Goal: Task Accomplishment & Management: Use online tool/utility

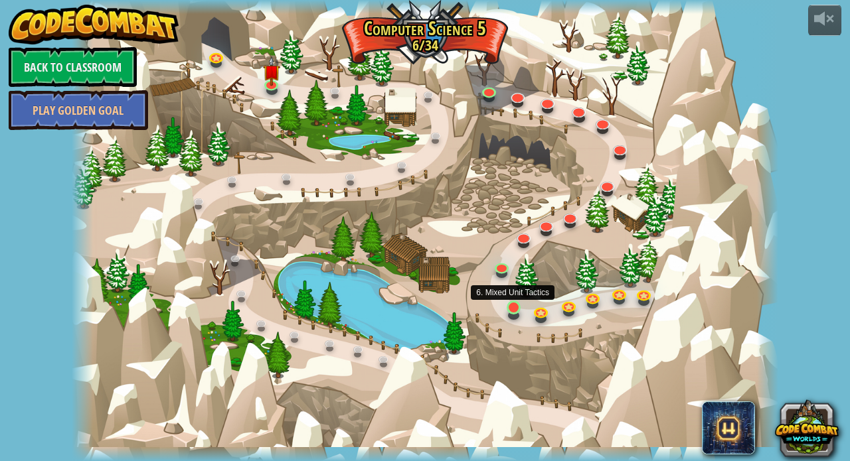
click at [512, 311] on link at bounding box center [515, 309] width 27 height 27
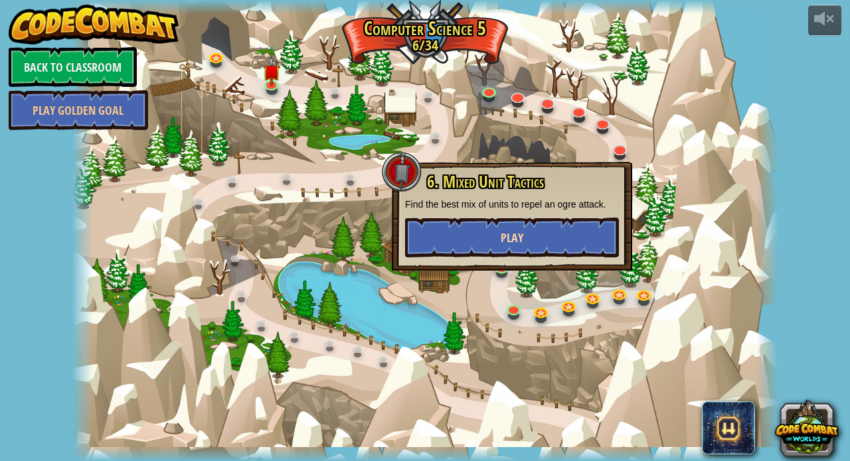
click at [527, 230] on button "Play" at bounding box center [512, 238] width 214 height 40
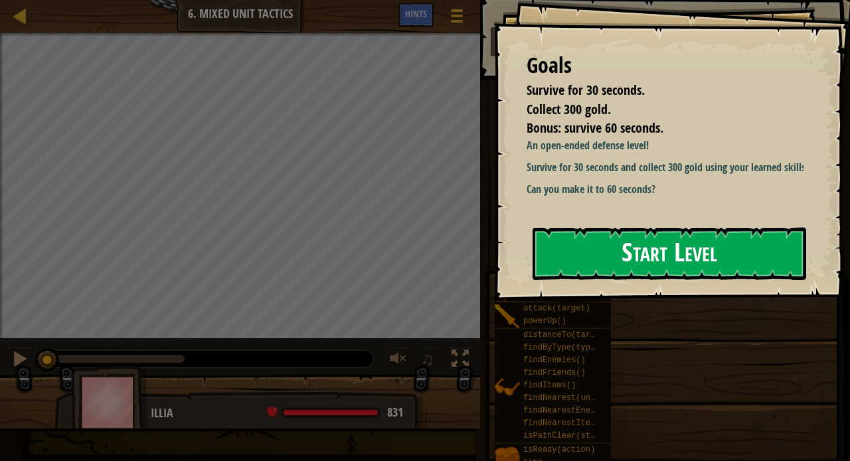
click at [656, 274] on button "Start Level" at bounding box center [669, 254] width 274 height 52
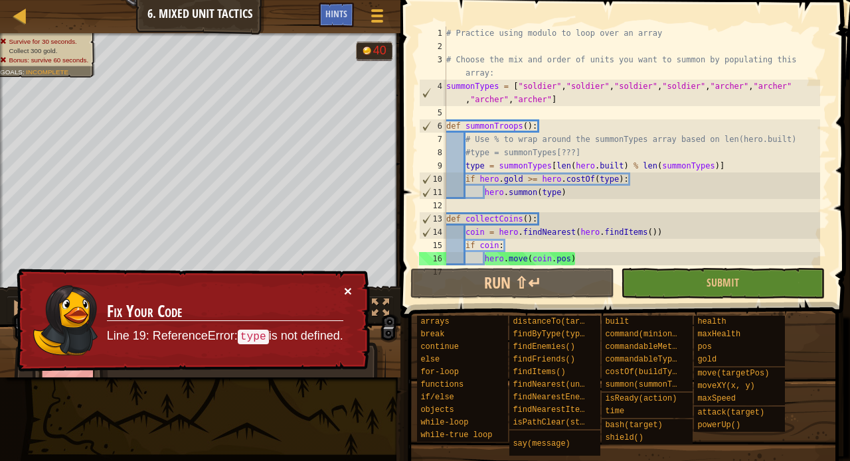
click at [345, 288] on button "×" at bounding box center [348, 291] width 8 height 14
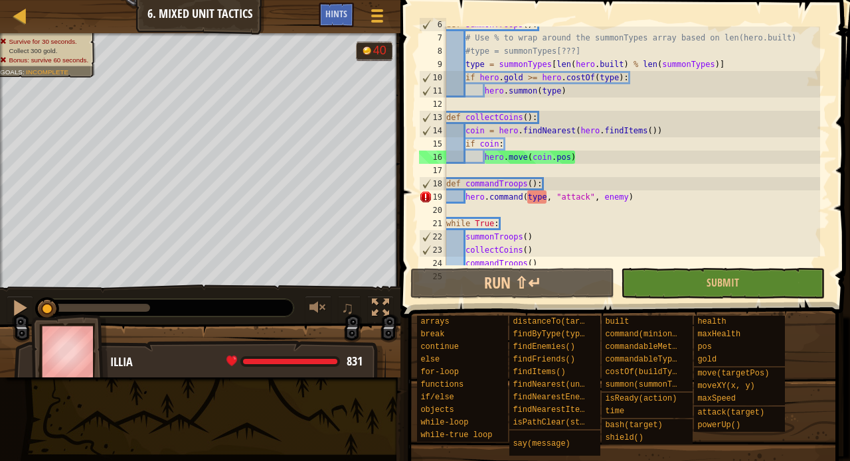
scroll to position [120, 0]
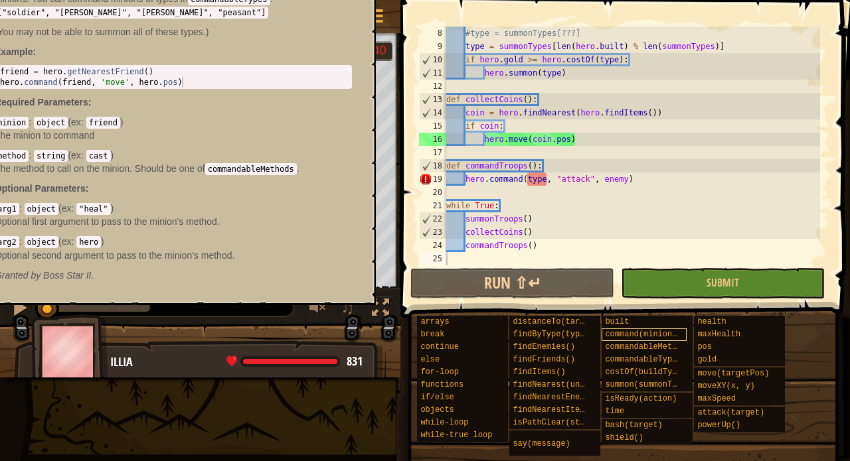
click at [631, 333] on span "command(minion, method, arg1, arg2)" at bounding box center [688, 334] width 167 height 9
drag, startPoint x: 252, startPoint y: 243, endPoint x: 273, endPoint y: 246, distance: 20.8
click at [273, 246] on div "hero.command(minion, method, arg1, arg2) - method command allows you to call an…" at bounding box center [173, 114] width 376 height 362
drag, startPoint x: 243, startPoint y: 45, endPoint x: 275, endPoint y: 95, distance: 59.1
click at [275, 95] on div "hero.command(minion, method, arg1, arg2) - method command allows you to call an…" at bounding box center [173, 114] width 376 height 362
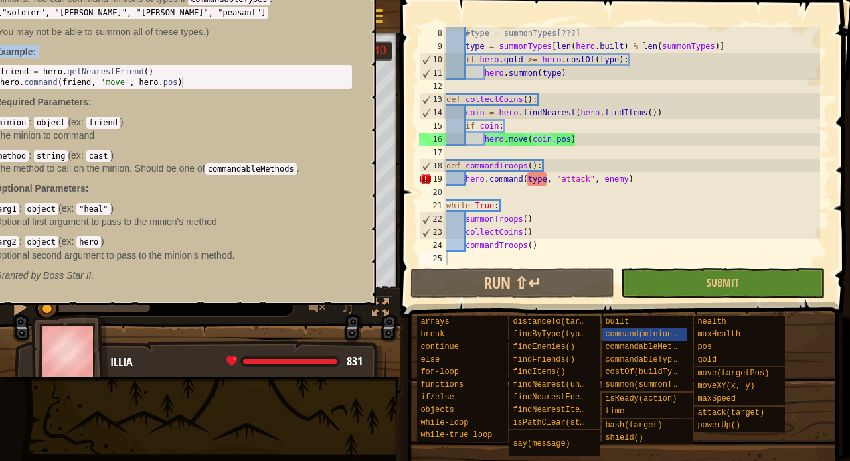
type textarea "hero.command(friend, 'move', hero.pos)"
click at [275, 95] on div "friend = hero . getNearestFriend ( ) hero . command ( friend , 'move' , hero . …" at bounding box center [173, 87] width 352 height 42
click at [643, 338] on span "command(minion, method, arg1, arg2)" at bounding box center [688, 334] width 167 height 9
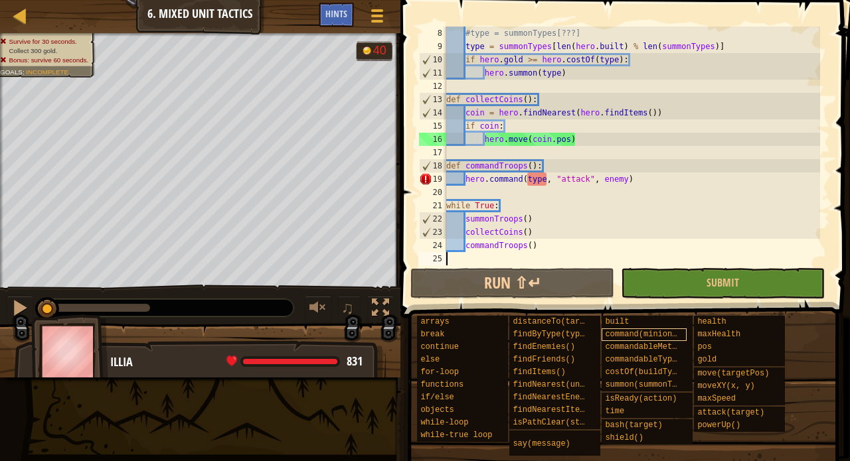
click at [643, 338] on span "command(minion, method, arg1, arg2)" at bounding box center [688, 334] width 167 height 9
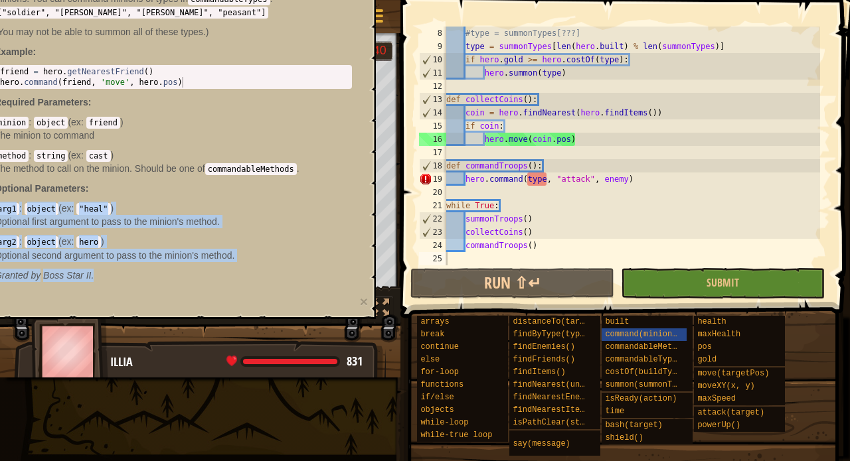
drag, startPoint x: 310, startPoint y: 210, endPoint x: 365, endPoint y: 298, distance: 103.5
click at [365, 298] on div "hero.command(minion, method, arg1, arg2) - method command allows you to call an…" at bounding box center [176, 120] width 398 height 397
click at [365, 309] on button "×" at bounding box center [364, 302] width 8 height 14
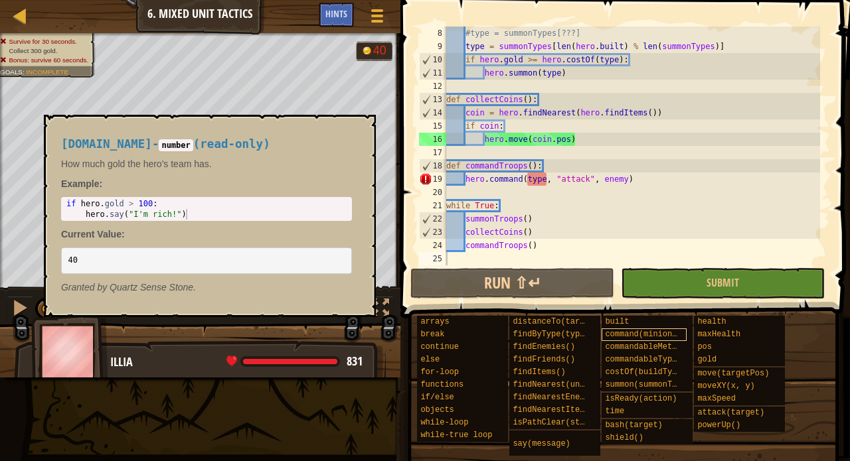
click at [672, 331] on span "command(minion, method, arg1, arg2)" at bounding box center [688, 334] width 167 height 9
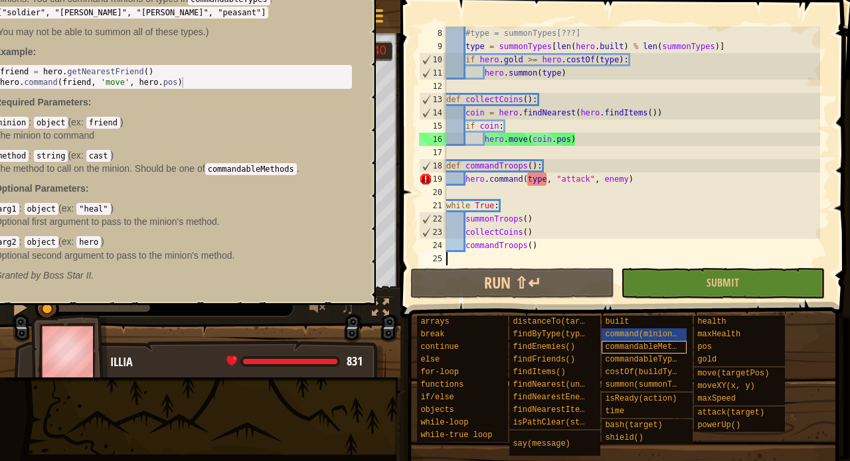
click at [625, 347] on span "commandableMethods" at bounding box center [648, 347] width 86 height 9
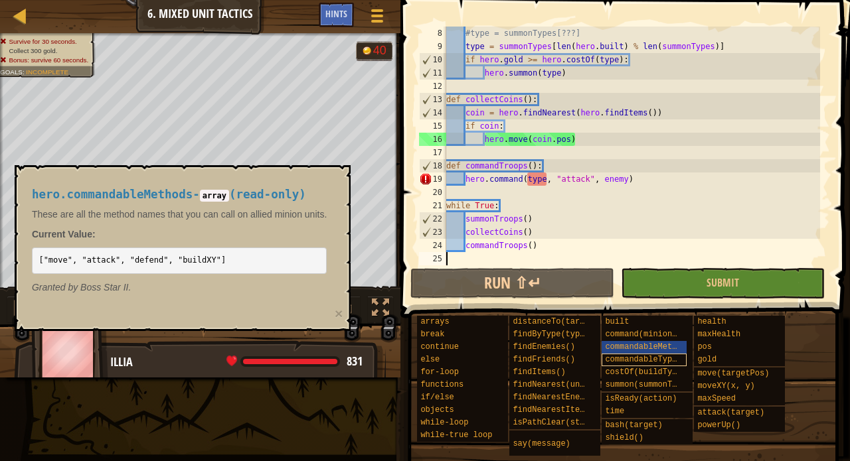
click at [628, 363] on span "commandableTypes" at bounding box center [643, 359] width 76 height 9
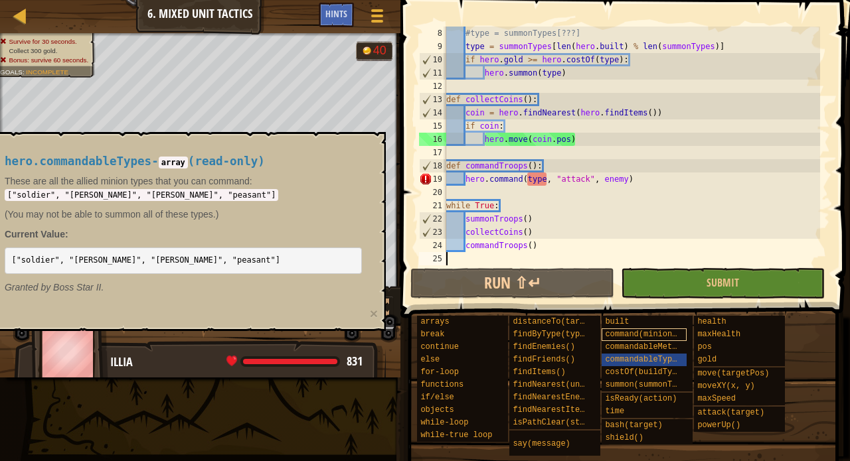
click at [636, 335] on span "command(minion, method, arg1, arg2)" at bounding box center [688, 334] width 167 height 9
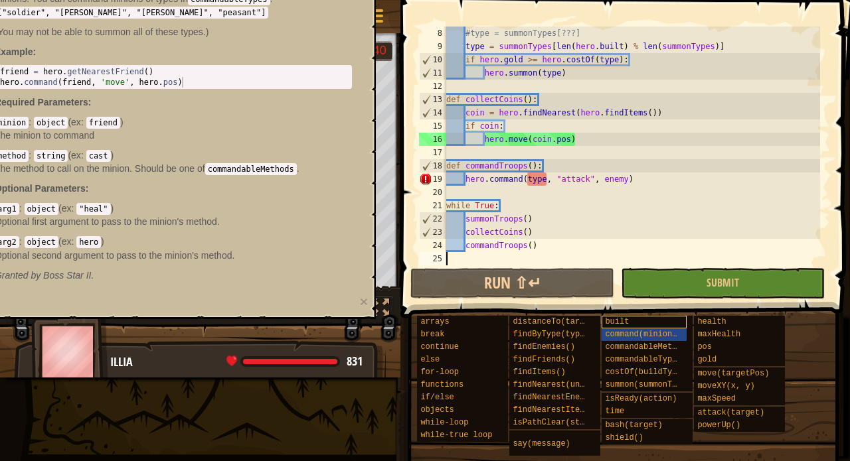
click at [637, 321] on div "built" at bounding box center [643, 322] width 85 height 13
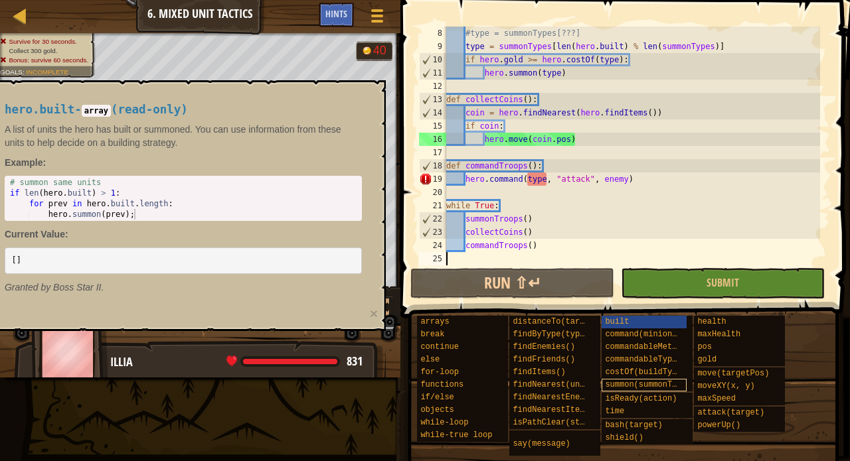
click at [641, 385] on span "summon(summonType)" at bounding box center [648, 384] width 86 height 9
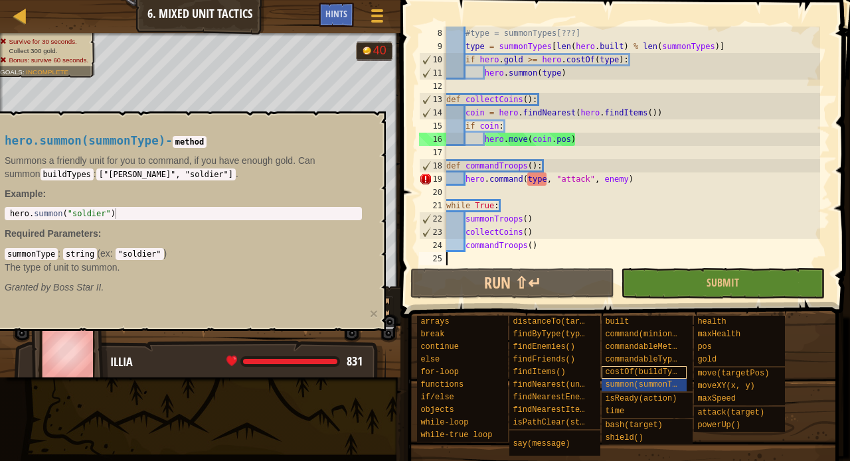
click at [633, 369] on span "costOf(buildType)" at bounding box center [645, 372] width 81 height 9
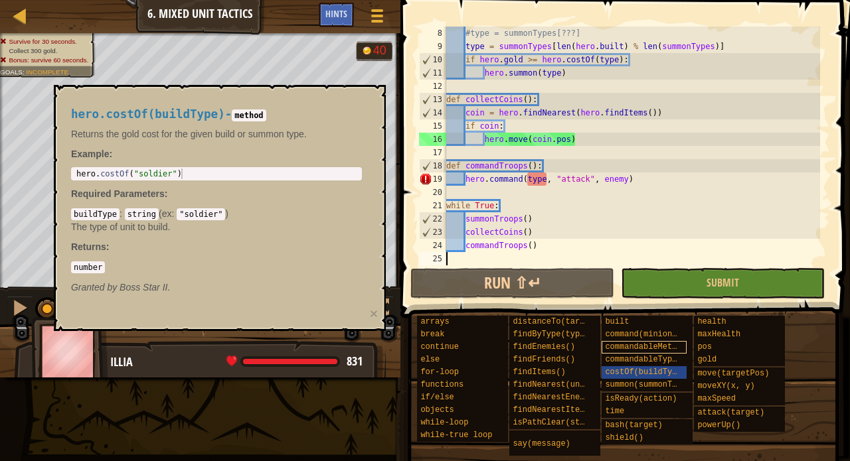
click at [633, 353] on div "commandableMethods" at bounding box center [643, 347] width 85 height 13
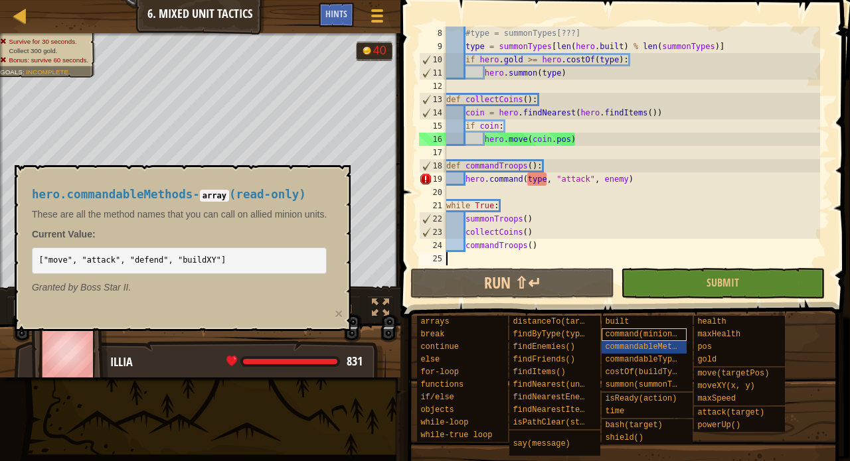
click at [627, 333] on span "command(minion, method, arg1, arg2)" at bounding box center [688, 334] width 167 height 9
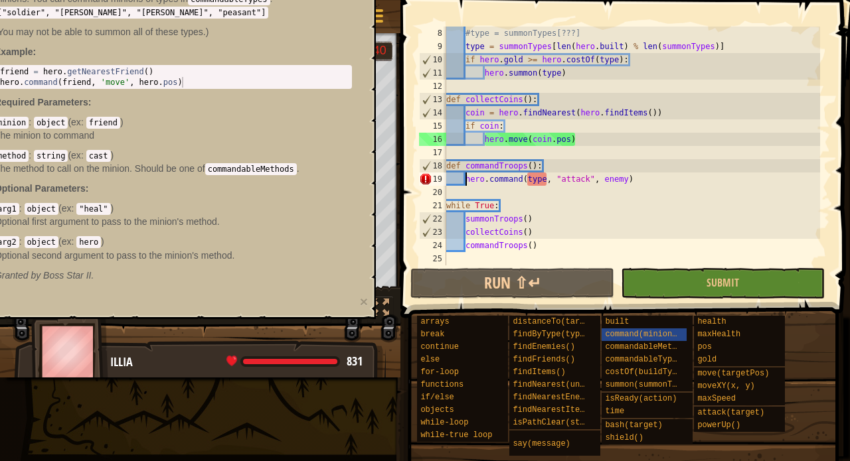
click at [464, 181] on div "#type = summonTypes[???] type = summonTypes [ len ( hero . built ) % len ( summ…" at bounding box center [631, 160] width 376 height 266
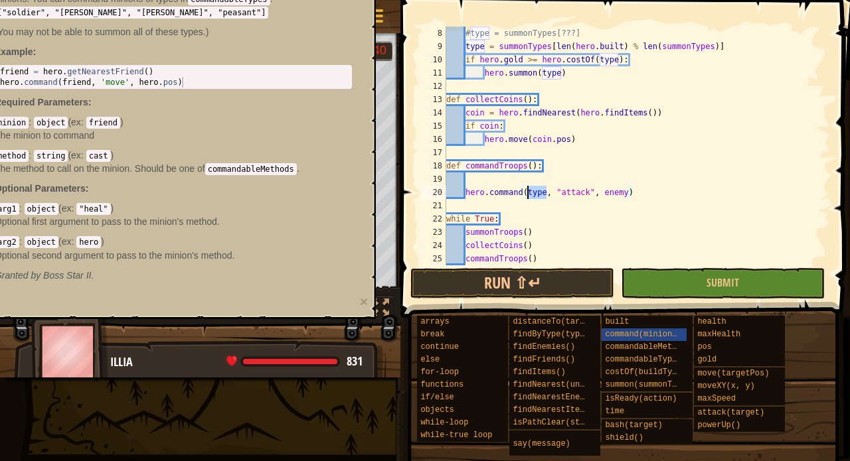
drag, startPoint x: 544, startPoint y: 193, endPoint x: 525, endPoint y: 191, distance: 19.4
click at [525, 191] on div "#type = summonTypes[???] type = summonTypes [ len ( hero . built ) % len ( summ…" at bounding box center [631, 160] width 376 height 266
type textarea "hero.command(friend, "attack", enemy)"
click at [473, 180] on div "#type = summonTypes[???] type = summonTypes [ len ( hero . built ) % len ( summ…" at bounding box center [631, 160] width 376 height 266
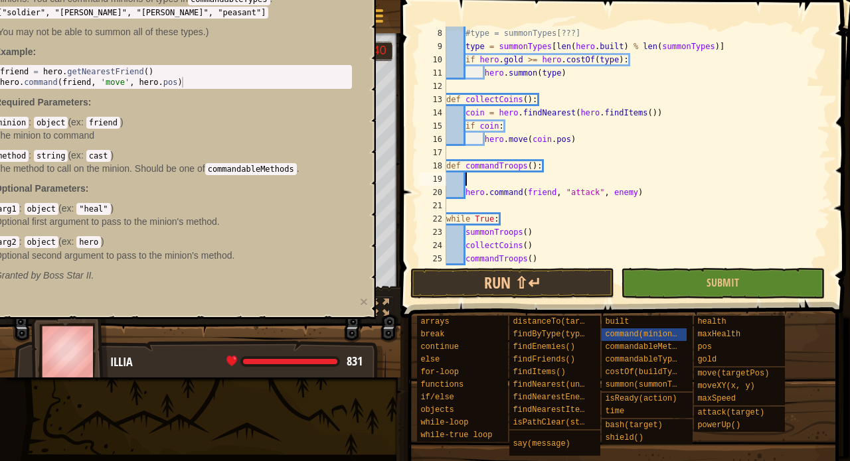
scroll to position [6, 1]
type textarea "friend = hero.getNearestFriend()"
drag, startPoint x: 167, startPoint y: 82, endPoint x: 1, endPoint y: 79, distance: 166.0
click at [1, 79] on div "friend = hero . getNearestFriend ( ) hero . command ( friend , 'move' , hero . …" at bounding box center [173, 87] width 352 height 42
click at [475, 179] on div "#type = summonTypes[???] type = summonTypes [ len ( hero . built ) % len ( summ…" at bounding box center [631, 160] width 376 height 266
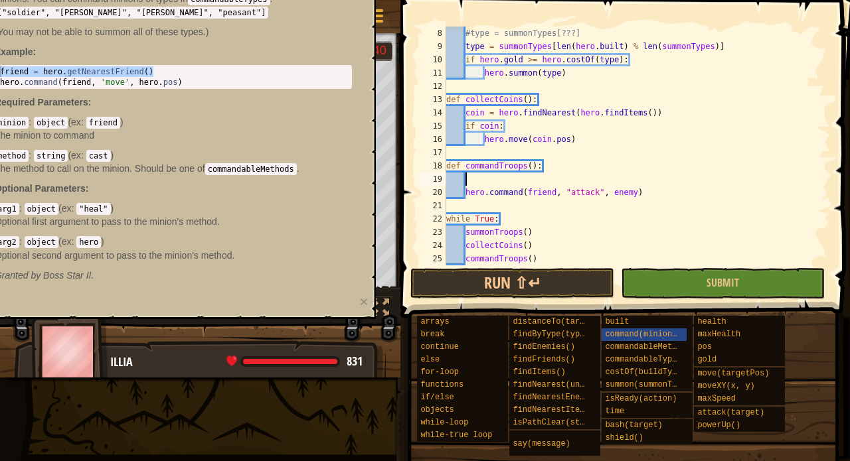
paste textarea "friend = hero.getNearestFriend()"
type textarea "friend = hero.getNearestFriend()"
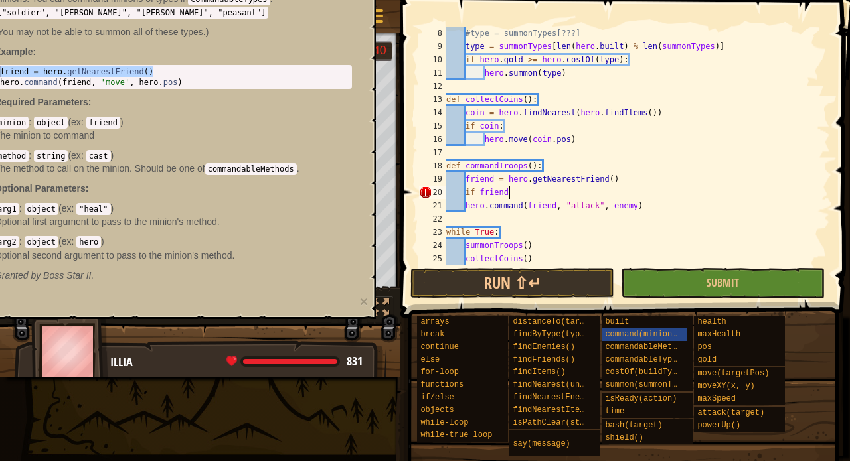
scroll to position [6, 5]
click at [466, 206] on div "#type = summonTypes[???] type = summonTypes [ len ( hero . built ) % len ( summ…" at bounding box center [631, 160] width 376 height 266
click at [492, 285] on button "Run ⇧↵" at bounding box center [512, 283] width 204 height 31
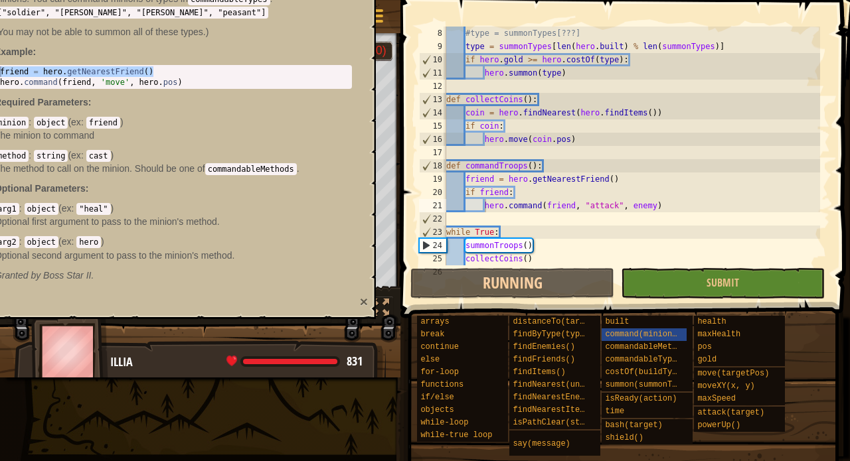
click at [360, 309] on button "×" at bounding box center [364, 302] width 8 height 14
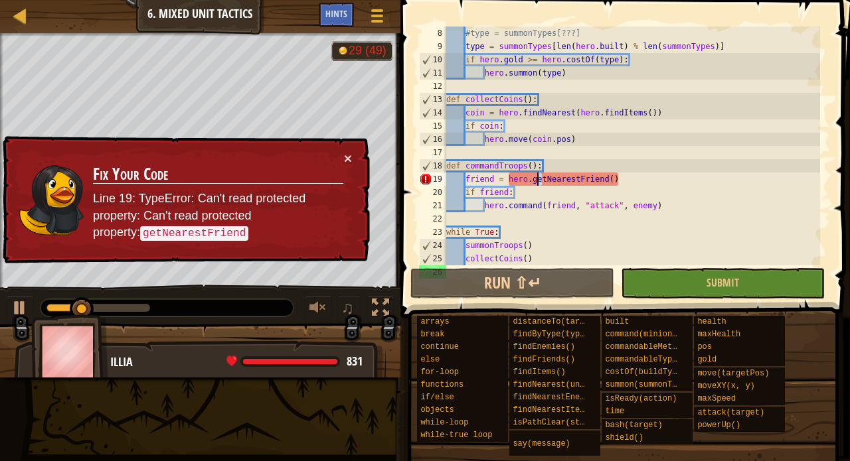
drag, startPoint x: 544, startPoint y: 177, endPoint x: 532, endPoint y: 177, distance: 11.3
click at [532, 177] on div "#type = summonTypes[???] type = summonTypes [ len ( hero . built ) % len ( summ…" at bounding box center [631, 160] width 376 height 266
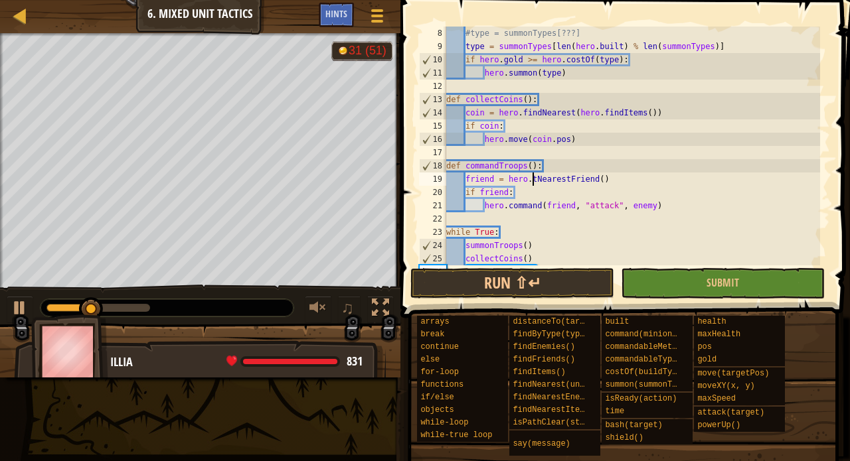
click at [537, 179] on div "#type = summonTypes[???] type = summonTypes [ len ( hero . built ) % len ( summ…" at bounding box center [631, 160] width 376 height 266
click at [559, 285] on button "Run ⇧↵" at bounding box center [512, 283] width 204 height 31
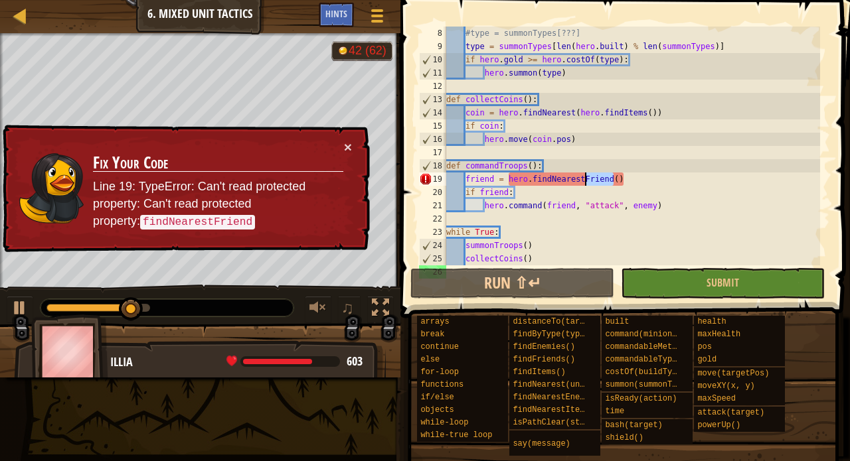
drag, startPoint x: 611, startPoint y: 179, endPoint x: 586, endPoint y: 177, distance: 26.0
click at [586, 177] on div "#type = summonTypes[???] type = summonTypes [ len ( hero . built ) % len ( summ…" at bounding box center [631, 160] width 376 height 266
click at [584, 178] on div "#type = summonTypes[???] type = summonTypes [ len ( hero . built ) % len ( summ…" at bounding box center [631, 146] width 376 height 239
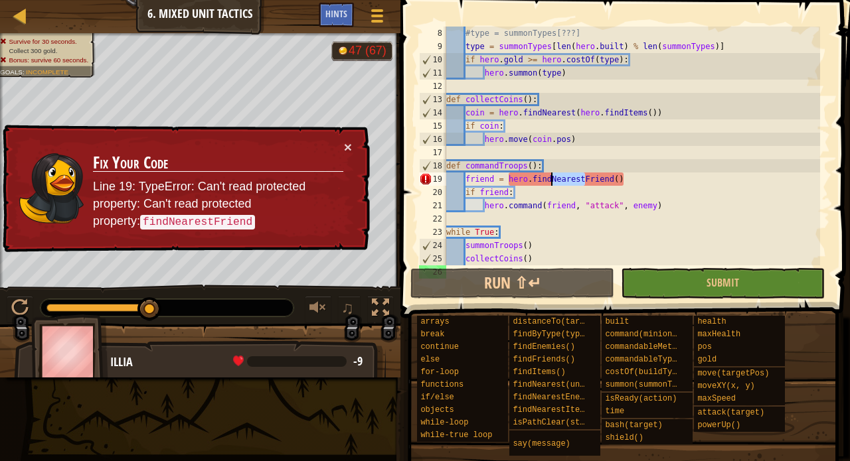
drag, startPoint x: 584, startPoint y: 178, endPoint x: 552, endPoint y: 177, distance: 31.2
click at [552, 177] on div "#type = summonTypes[???] type = summonTypes [ len ( hero . built ) % len ( summ…" at bounding box center [631, 160] width 376 height 266
type textarea "friend = hero.findFriend()"
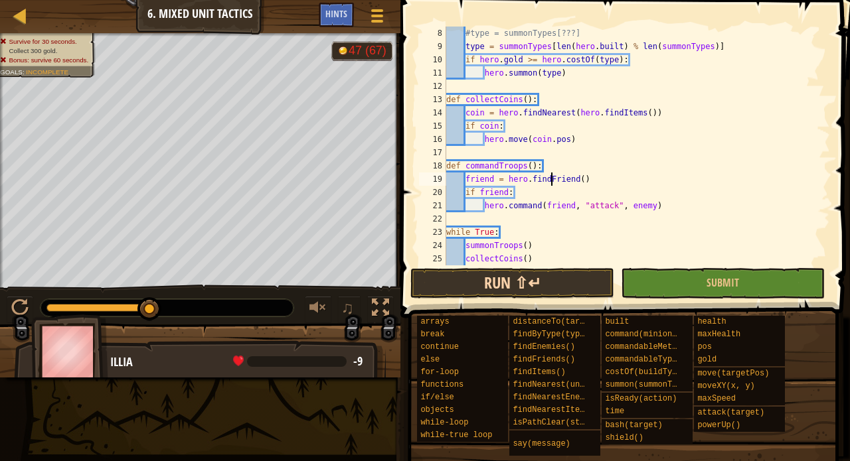
click at [550, 287] on button "Run ⇧↵" at bounding box center [512, 283] width 204 height 31
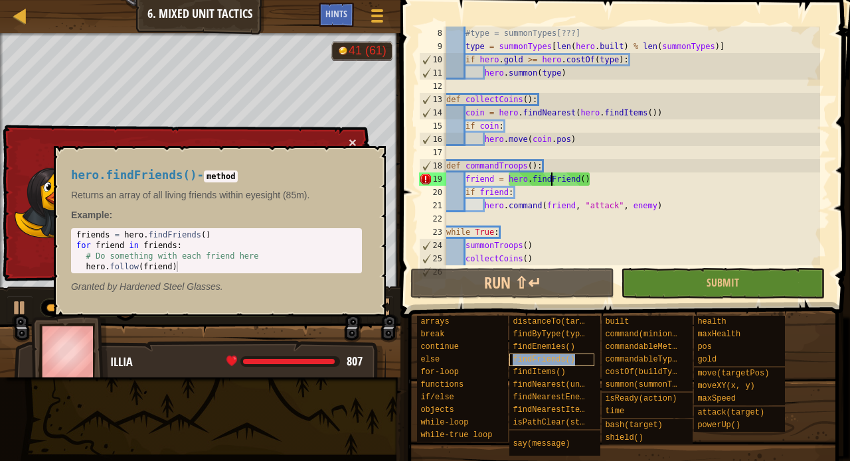
click at [536, 359] on span "findFriends()" at bounding box center [544, 359] width 62 height 9
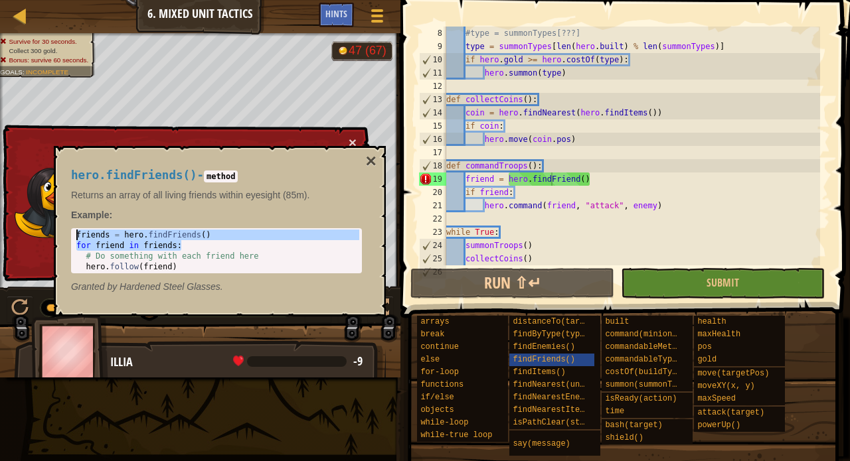
drag, startPoint x: 198, startPoint y: 242, endPoint x: 68, endPoint y: 233, distance: 129.7
click at [68, 233] on div "hero.findFriends() - method Returns an array of all living friends within eyesi…" at bounding box center [216, 231] width 309 height 149
type textarea "friends = hero.findFriends() for friend in friends:"
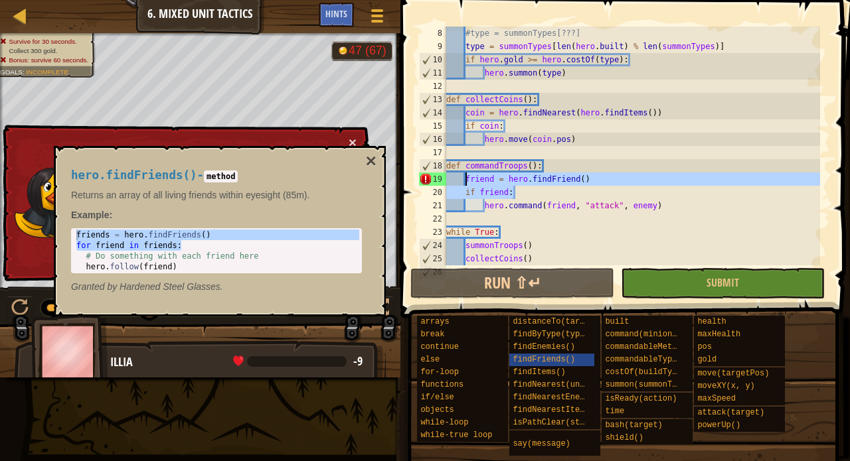
drag, startPoint x: 520, startPoint y: 192, endPoint x: 465, endPoint y: 177, distance: 57.6
click at [465, 177] on div "#type = summonTypes[???] type = summonTypes [ len ( hero . built ) % len ( summ…" at bounding box center [631, 160] width 376 height 266
paste textarea "for friend in friends"
type textarea "for friend in friends:"
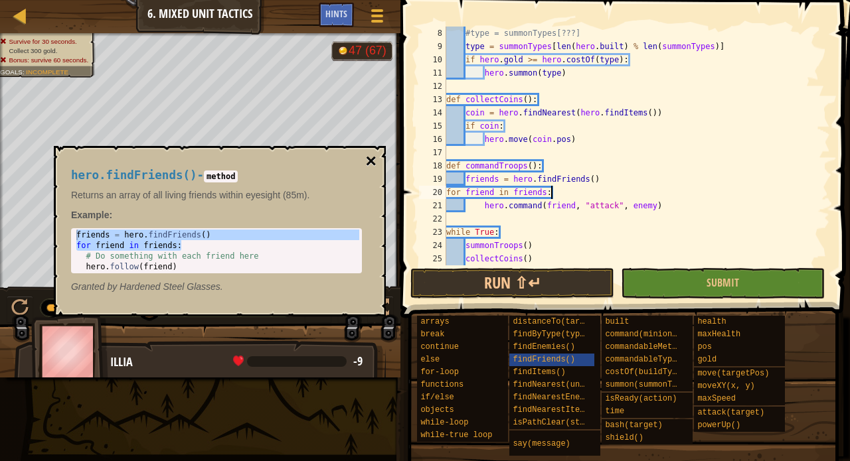
click at [369, 159] on button "×" at bounding box center [371, 161] width 11 height 19
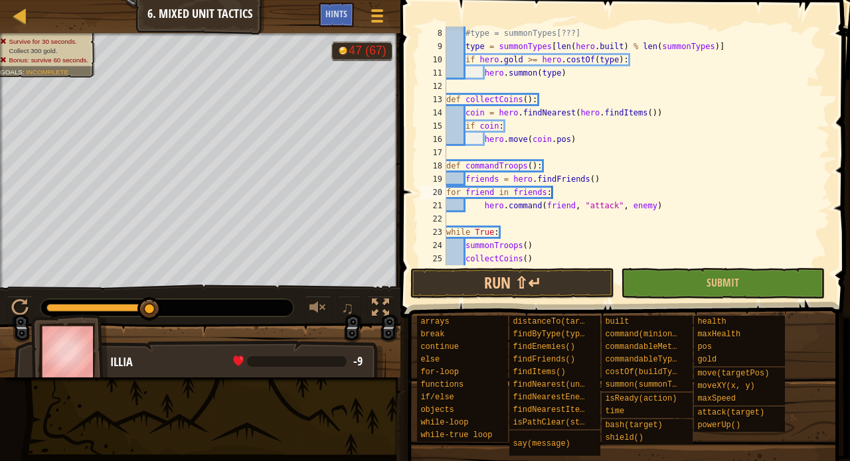
click at [447, 190] on div "#type = summonTypes[???] type = summonTypes [ len ( hero . built ) % len ( summ…" at bounding box center [631, 160] width 376 height 266
click at [509, 288] on button "Run ⇧↵" at bounding box center [512, 283] width 204 height 31
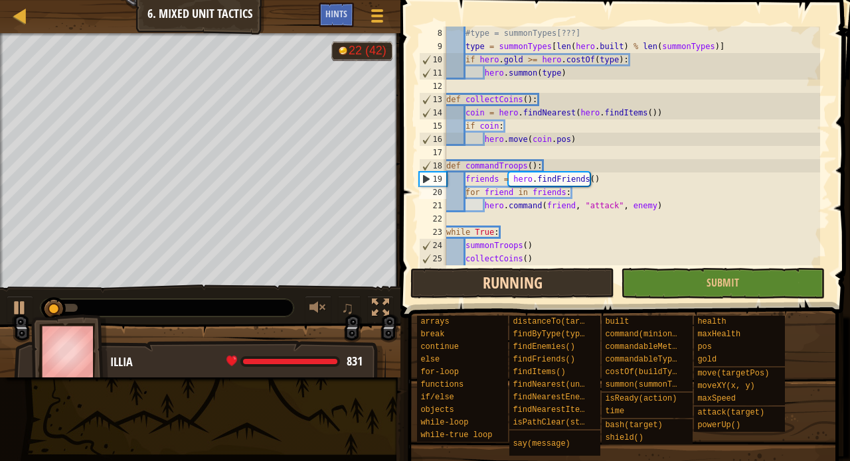
click at [509, 290] on button "Running" at bounding box center [512, 283] width 204 height 31
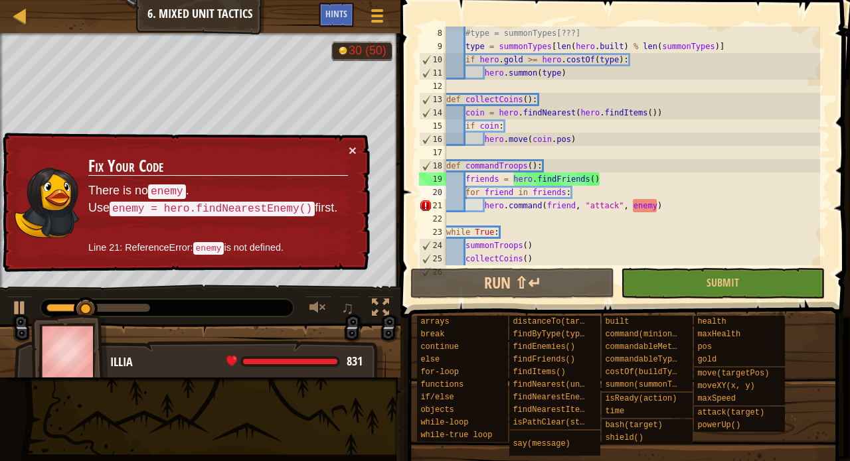
drag, startPoint x: 289, startPoint y: 206, endPoint x: 96, endPoint y: 207, distance: 192.5
click at [110, 207] on code "enemy = hero.findNearestEnemy()" at bounding box center [212, 209] width 205 height 15
drag, startPoint x: 94, startPoint y: 206, endPoint x: 307, endPoint y: 202, distance: 212.5
click at [307, 202] on p "There is no enemy . Use enemy = hero.findNearestEnemy() first." at bounding box center [218, 200] width 260 height 35
click at [602, 184] on div "#type = summonTypes[???] type = summonTypes [ len ( hero . built ) % len ( summ…" at bounding box center [631, 160] width 376 height 266
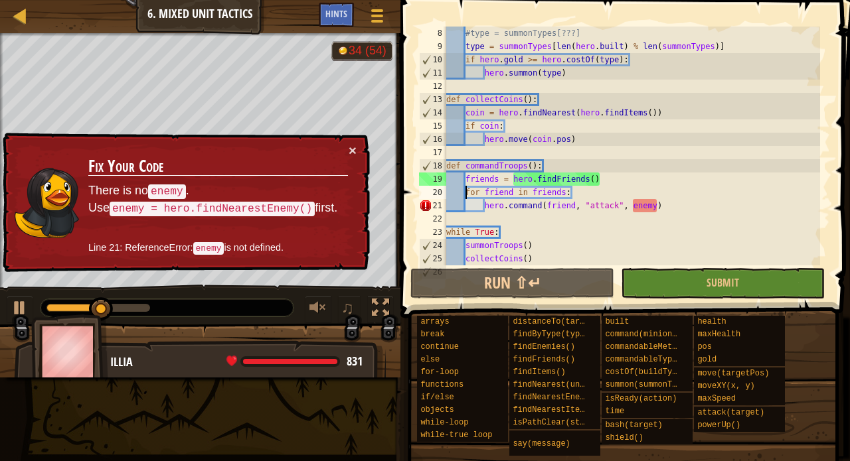
type textarea "friends = hero.findFriends()"
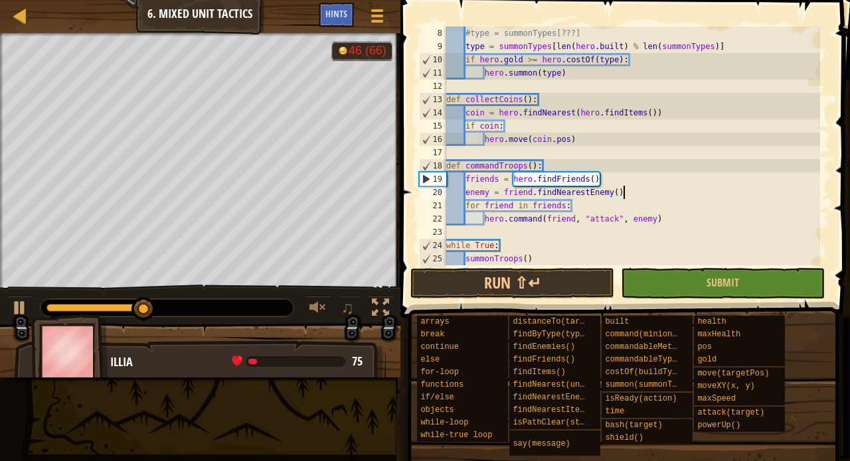
scroll to position [6, 14]
type textarea "enemy = friend.findNearestEnemy()"
click at [580, 279] on button "Run ⇧↵" at bounding box center [512, 283] width 204 height 31
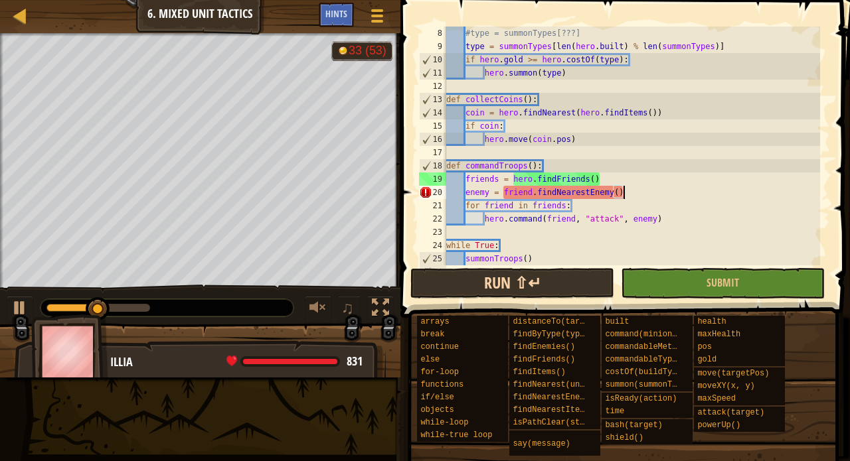
click at [517, 293] on button "Run ⇧↵" at bounding box center [512, 283] width 204 height 31
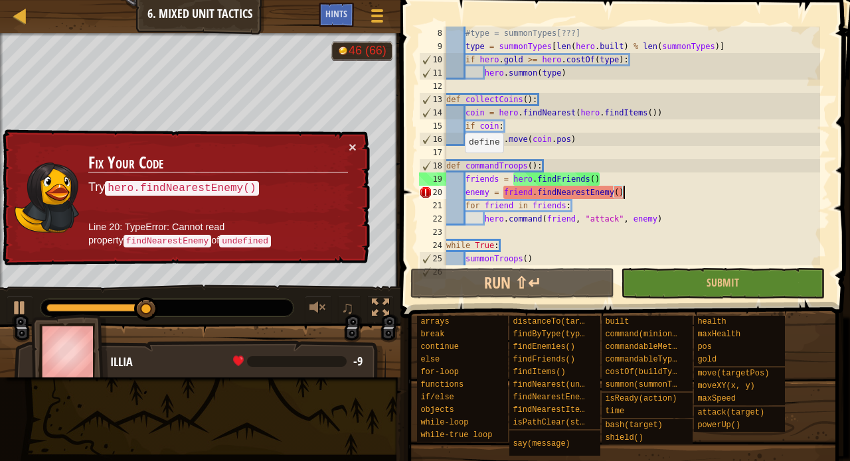
click at [351, 155] on div "× Fix Your Code Try hero.findNearestEnemy() Line 20: TypeError: Cannot read pro…" at bounding box center [185, 197] width 370 height 137
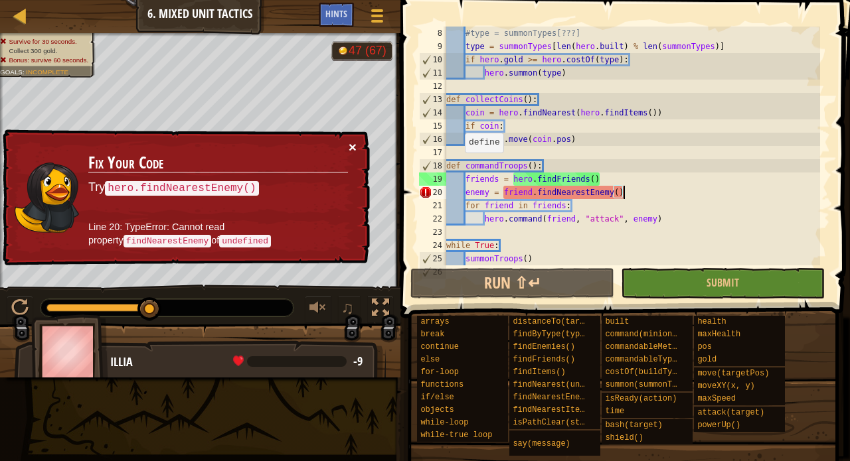
click at [356, 145] on button "×" at bounding box center [353, 147] width 8 height 14
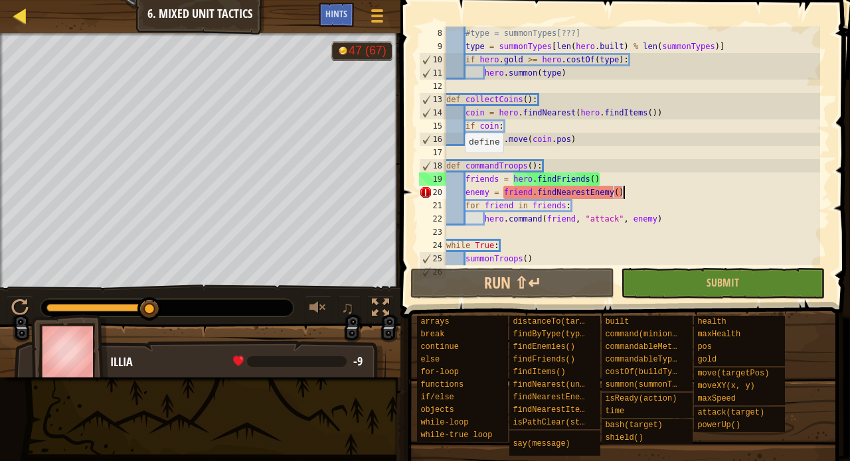
click at [21, 21] on div at bounding box center [20, 15] width 17 height 17
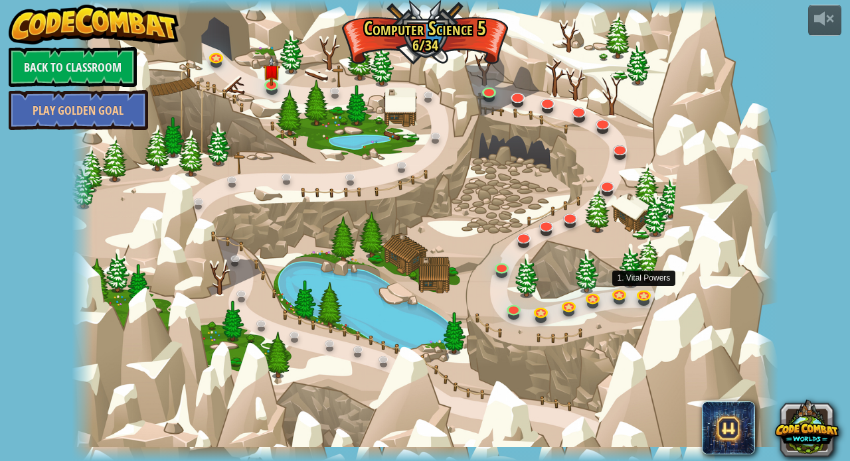
click at [637, 295] on link at bounding box center [645, 297] width 27 height 20
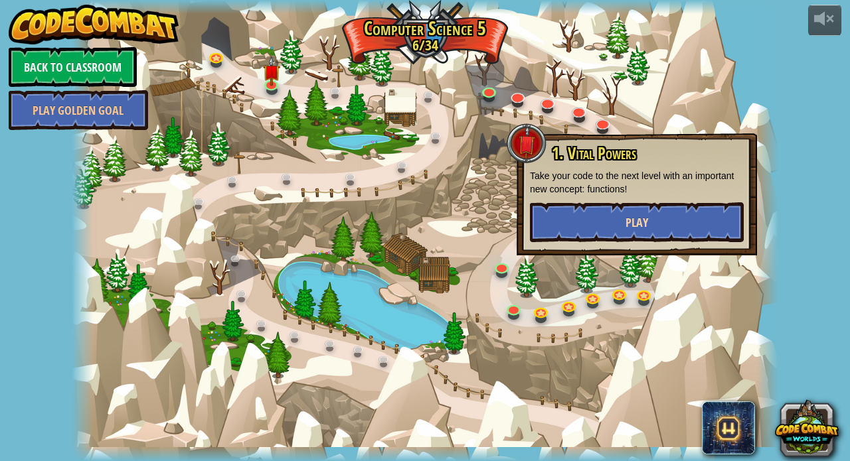
click at [620, 219] on button "Play" at bounding box center [637, 222] width 214 height 40
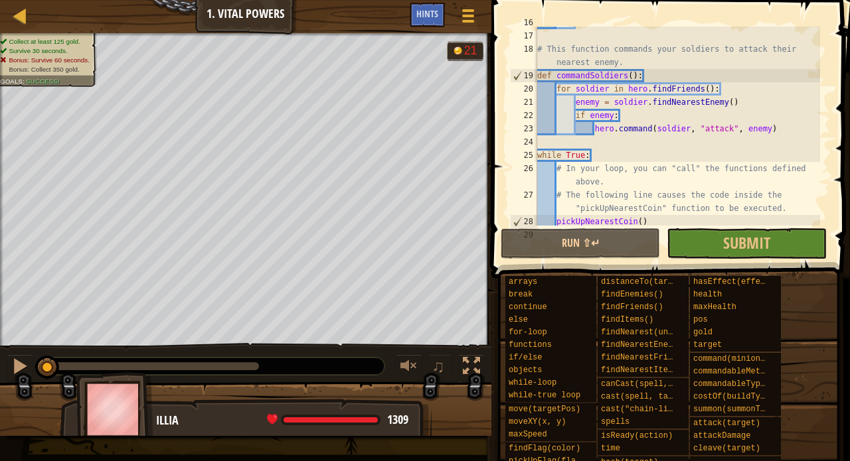
scroll to position [236, 0]
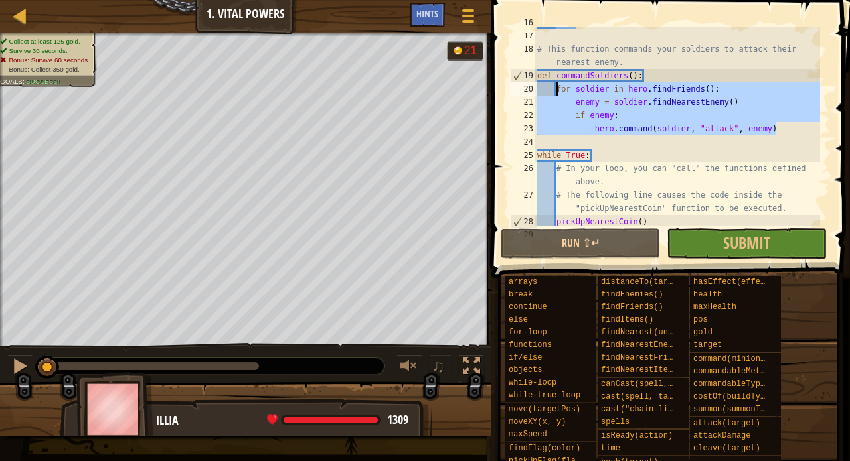
drag, startPoint x: 779, startPoint y: 132, endPoint x: 554, endPoint y: 87, distance: 230.2
click at [554, 87] on div "# This function commands your soldiers to attack their nearest enemy. def comma…" at bounding box center [676, 129] width 285 height 226
type textarea "for soldier in hero.findFriends(): enemy = soldier.findNearestEnemy()"
click at [677, 138] on div "# This function commands your soldiers to attack their nearest enemy. def comma…" at bounding box center [676, 129] width 285 height 226
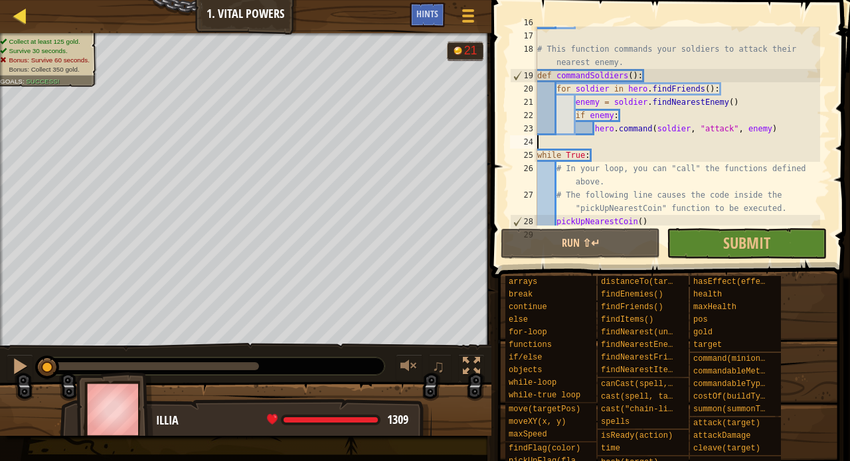
click at [21, 12] on div at bounding box center [20, 15] width 17 height 17
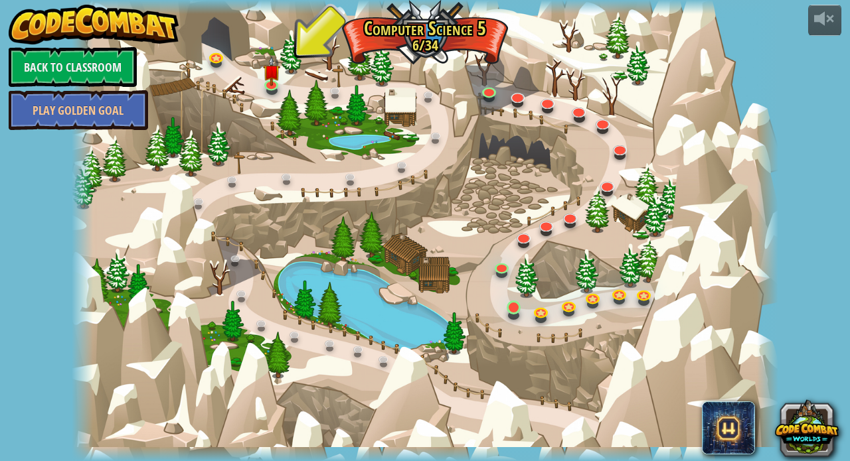
click at [517, 306] on link at bounding box center [515, 309] width 27 height 27
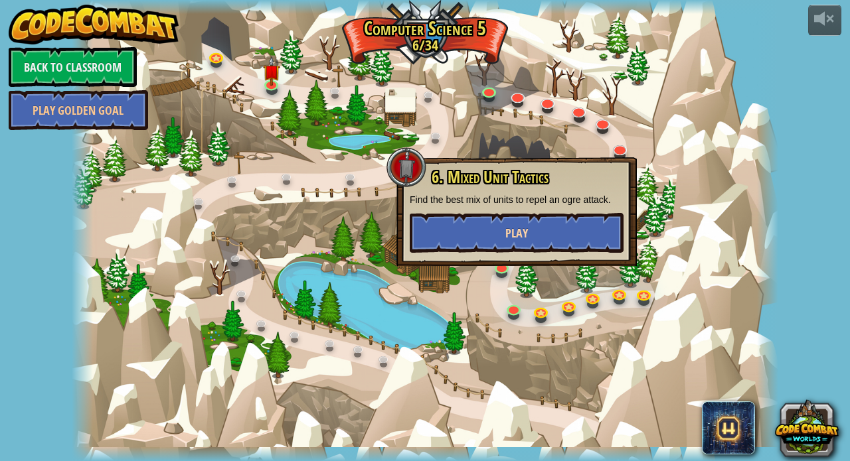
click at [521, 227] on span "Play" at bounding box center [516, 233] width 23 height 17
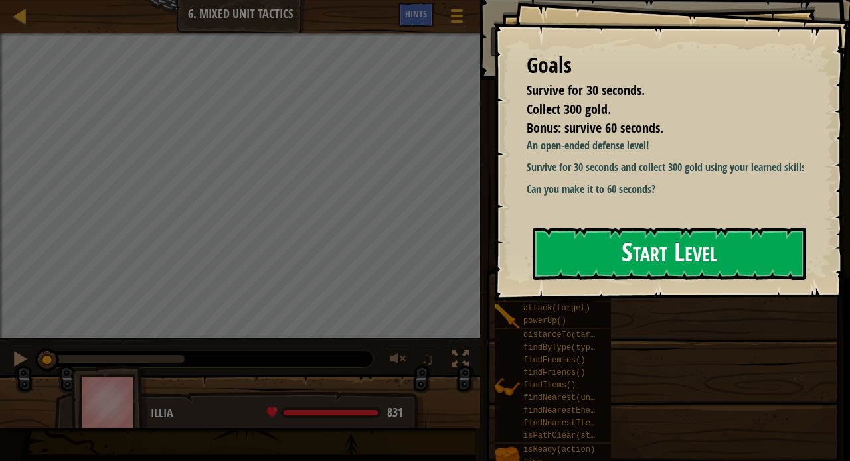
click at [607, 254] on button "Start Level" at bounding box center [669, 254] width 274 height 52
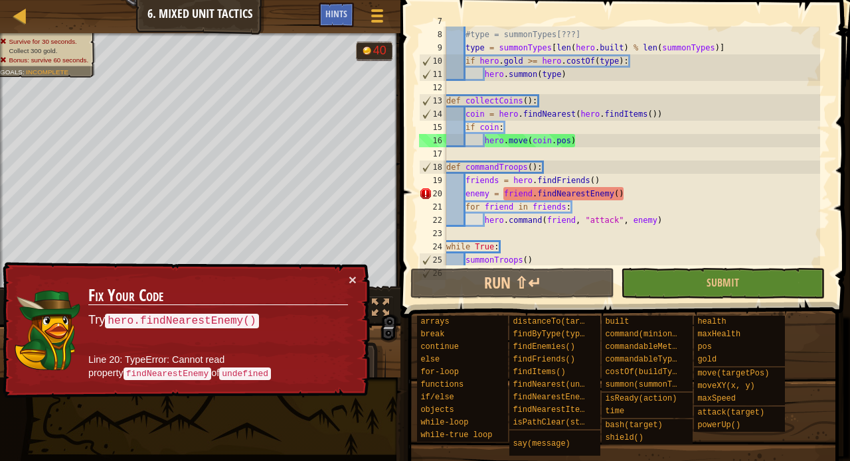
scroll to position [147, 0]
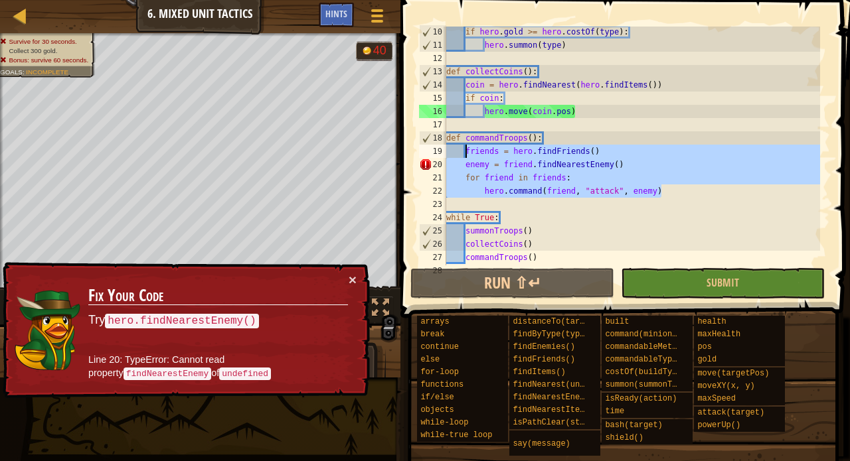
drag, startPoint x: 669, startPoint y: 195, endPoint x: 465, endPoint y: 153, distance: 208.2
click at [465, 153] on div "if hero . gold >= hero . costOf ( type ) : hero . summon ( type ) def collectCo…" at bounding box center [631, 158] width 376 height 266
paste textarea "hero.command(soldier, "attack", enemy"
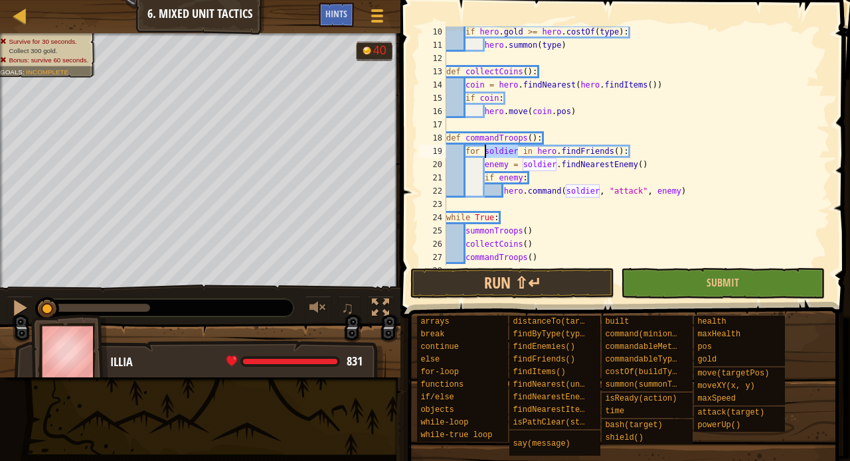
drag, startPoint x: 518, startPoint y: 151, endPoint x: 483, endPoint y: 149, distance: 34.6
click at [483, 149] on div "if hero . gold >= hero . costOf ( type ) : hero . summon ( type ) def collectCo…" at bounding box center [631, 158] width 376 height 266
drag, startPoint x: 598, startPoint y: 193, endPoint x: 566, endPoint y: 191, distance: 32.6
click at [566, 191] on div "if hero . gold >= hero . costOf ( type ) : hero . summon ( type ) def collectCo…" at bounding box center [631, 158] width 376 height 266
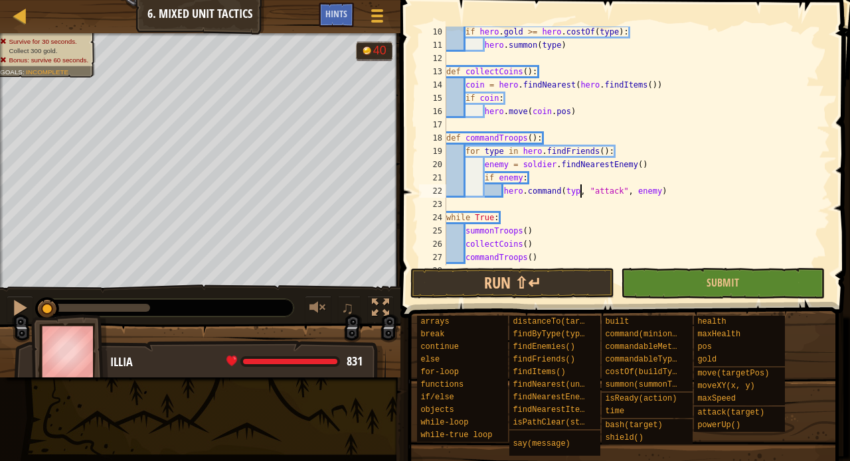
scroll to position [6, 12]
click at [578, 293] on button "Run ⇧↵" at bounding box center [512, 283] width 204 height 31
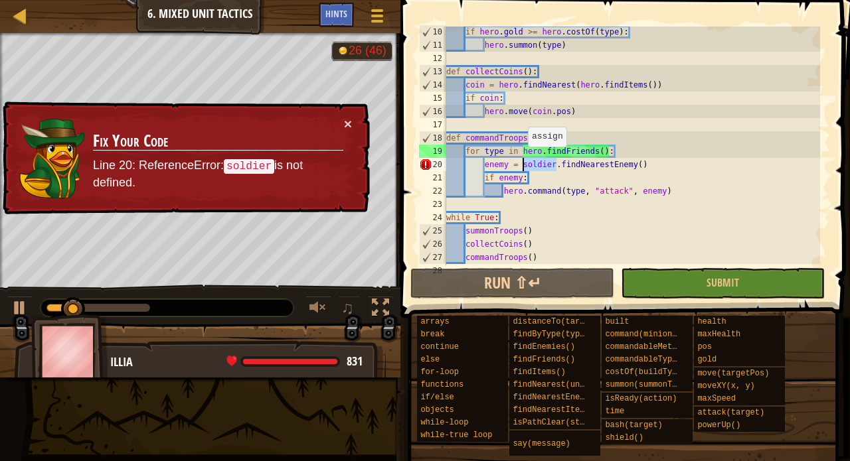
drag, startPoint x: 555, startPoint y: 163, endPoint x: 522, endPoint y: 159, distance: 32.9
click at [522, 159] on div "if hero . gold >= hero . costOf ( type ) : hero . summon ( type ) def collectCo…" at bounding box center [631, 158] width 376 height 266
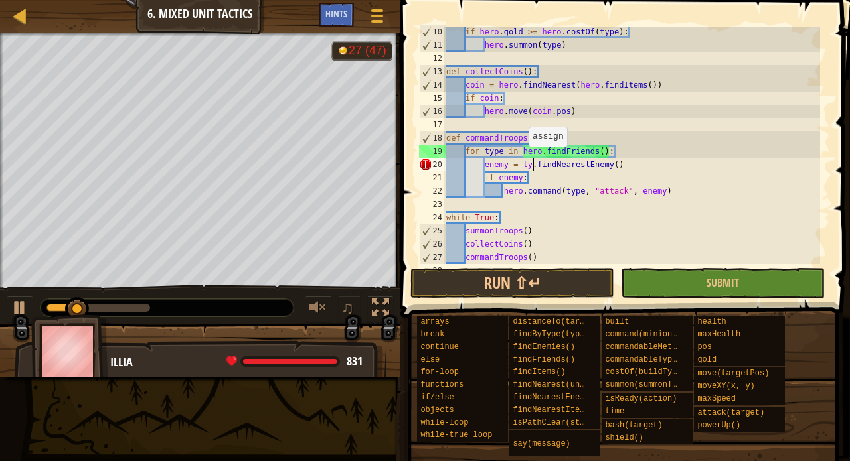
scroll to position [6, 8]
type textarea "enemy = type.findNearestEnemy()"
click at [544, 289] on button "Run ⇧↵" at bounding box center [512, 283] width 204 height 31
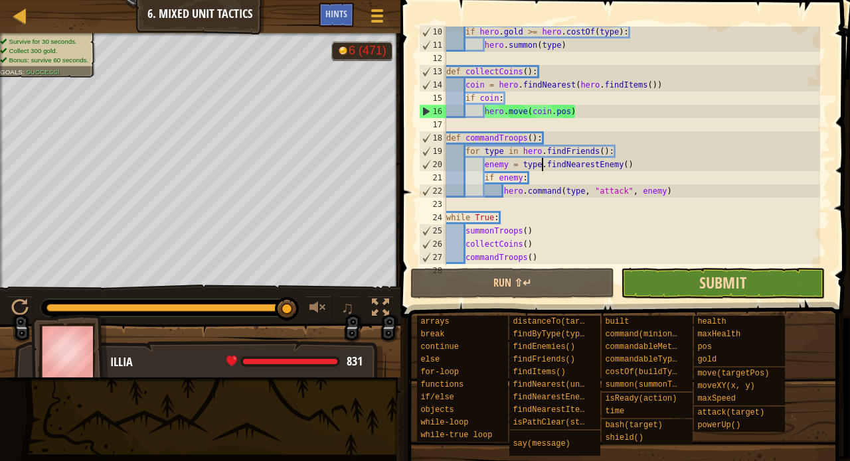
click at [702, 281] on span "Submit" at bounding box center [722, 282] width 47 height 21
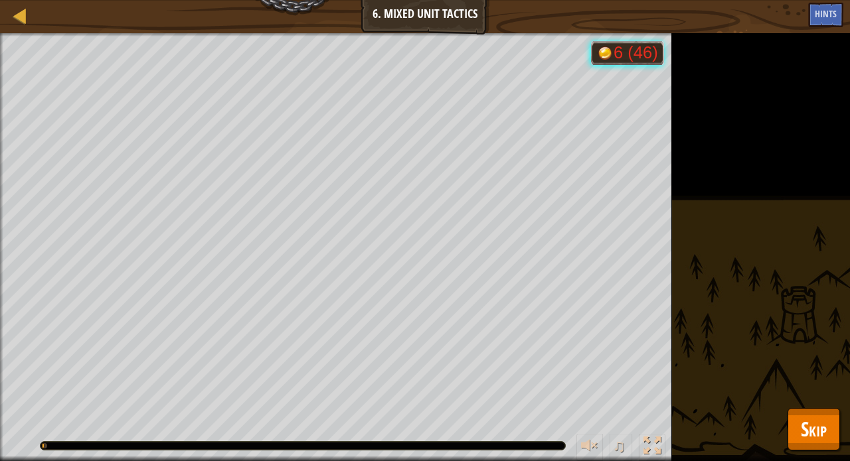
click at [822, 421] on span "Skip" at bounding box center [814, 429] width 26 height 27
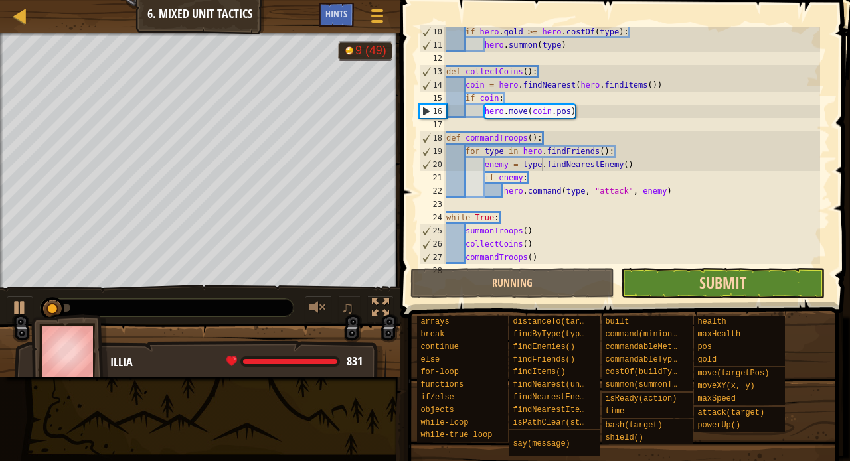
click at [725, 287] on span "Submit" at bounding box center [722, 282] width 47 height 21
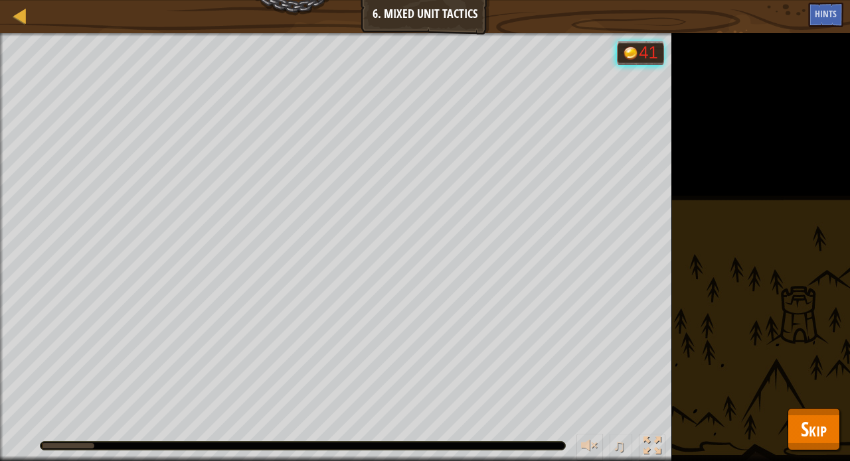
click at [818, 441] on span "Skip" at bounding box center [814, 429] width 26 height 27
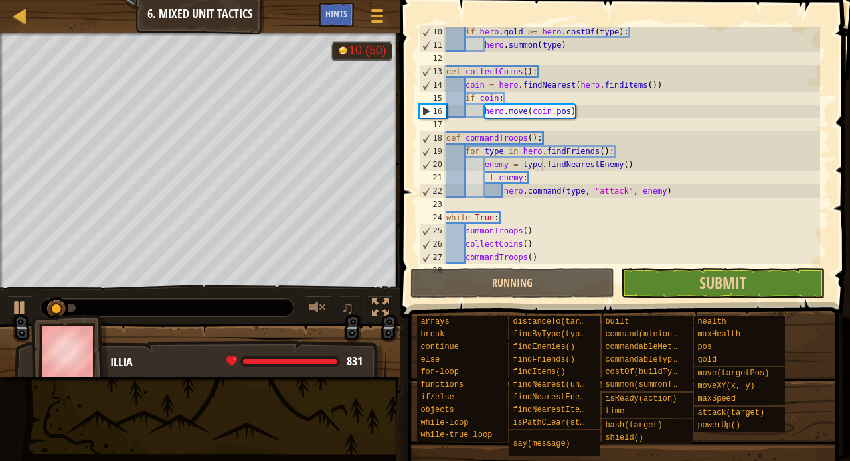
scroll to position [0, 0]
click at [665, 283] on button "Submit" at bounding box center [723, 283] width 204 height 31
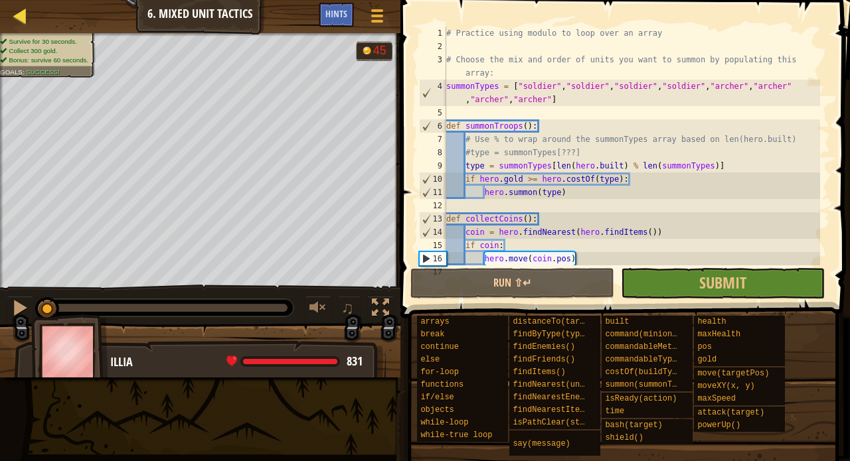
click at [22, 16] on div at bounding box center [20, 15] width 17 height 17
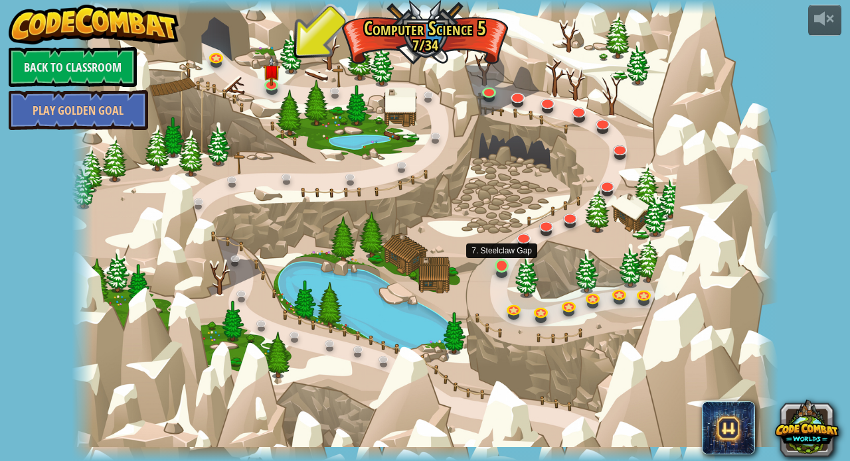
click at [501, 269] on link at bounding box center [503, 267] width 27 height 27
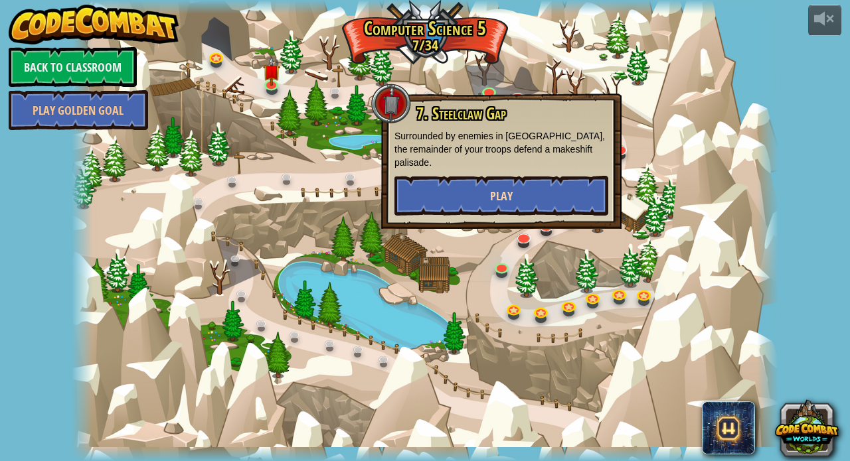
click at [513, 199] on button "Play" at bounding box center [501, 196] width 214 height 40
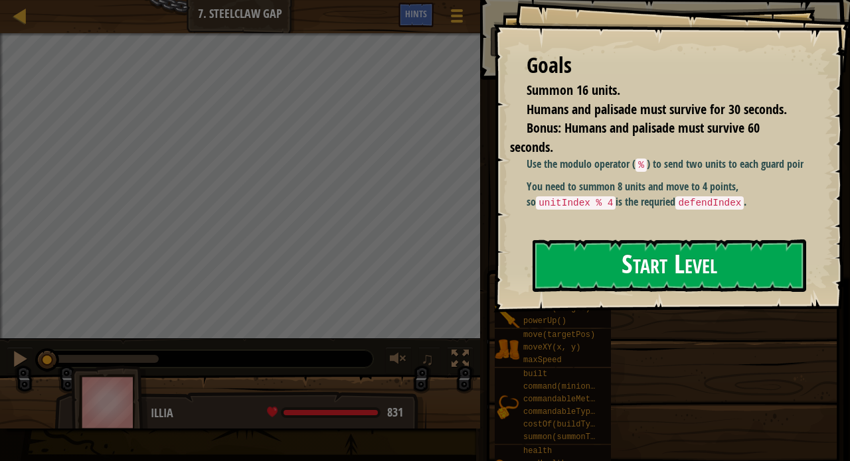
click at [601, 272] on button "Start Level" at bounding box center [669, 266] width 274 height 52
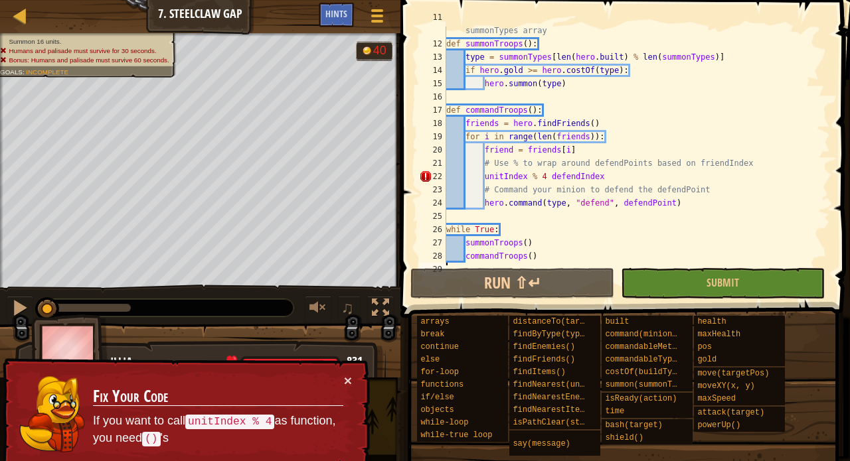
scroll to position [199, 0]
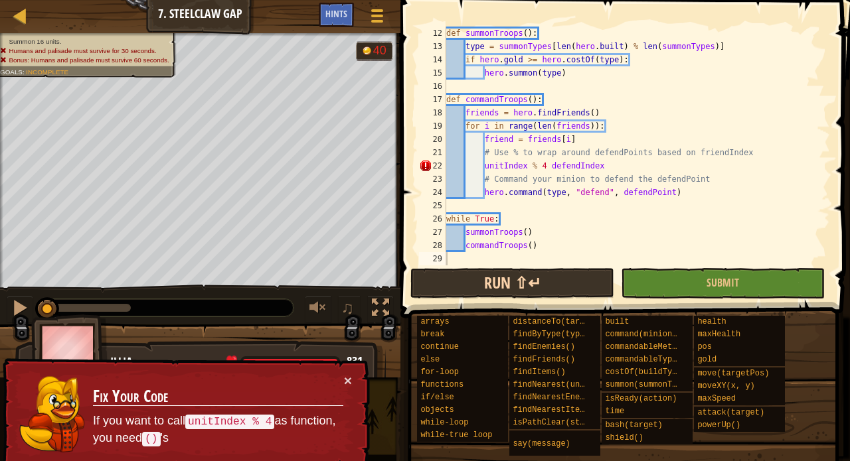
click at [491, 282] on button "Run ⇧↵" at bounding box center [512, 283] width 204 height 31
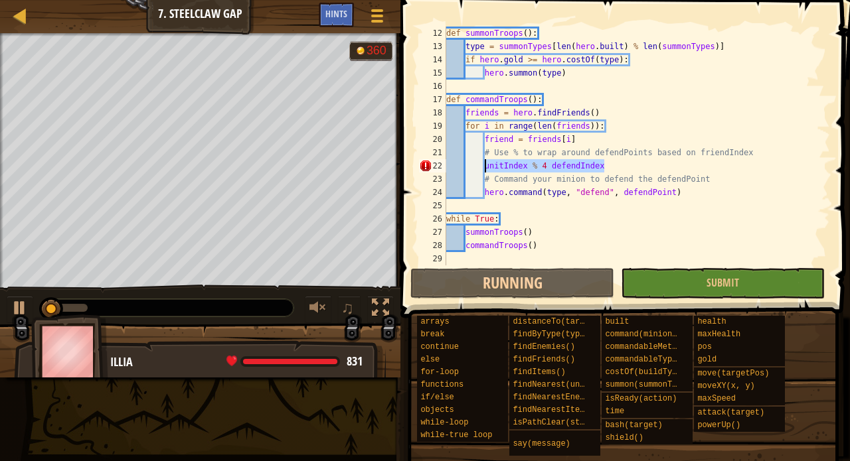
drag, startPoint x: 620, startPoint y: 167, endPoint x: 484, endPoint y: 165, distance: 136.1
click at [484, 165] on div "def summonTroops ( ) : type = summonTypes [ len ( hero . built ) % len ( summon…" at bounding box center [631, 160] width 376 height 266
type textarea "unitIndex % 4 defendIndex"
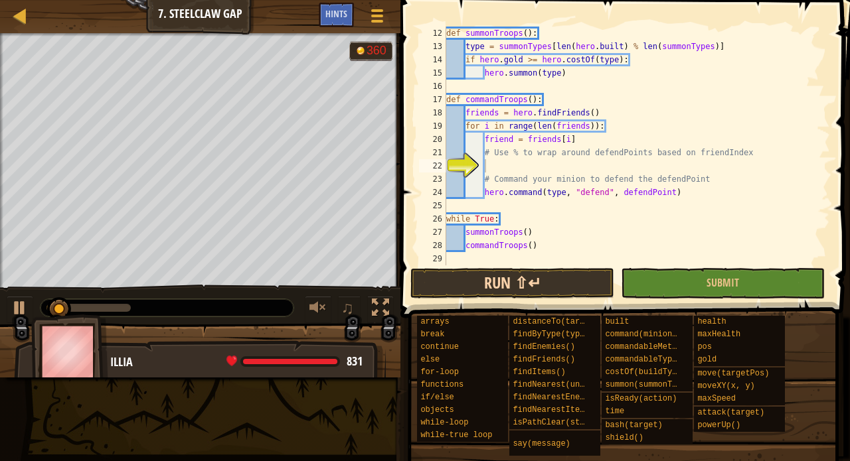
click at [503, 276] on button "Run ⇧↵" at bounding box center [512, 283] width 204 height 31
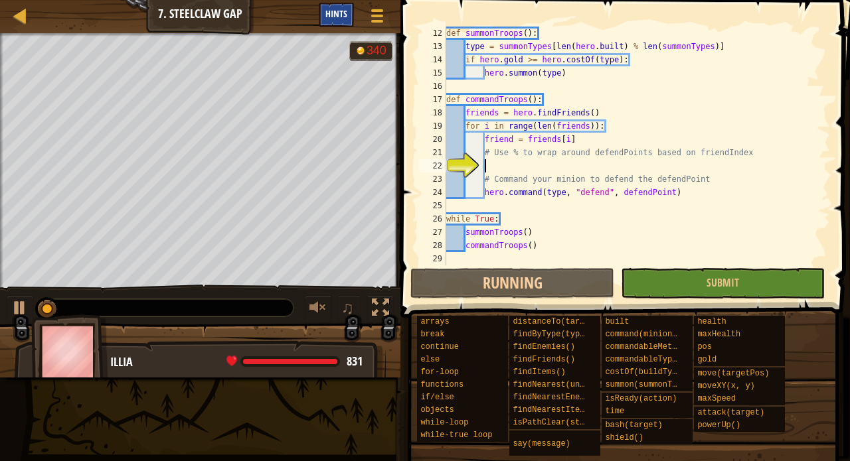
click at [335, 18] on span "Hints" at bounding box center [336, 13] width 22 height 13
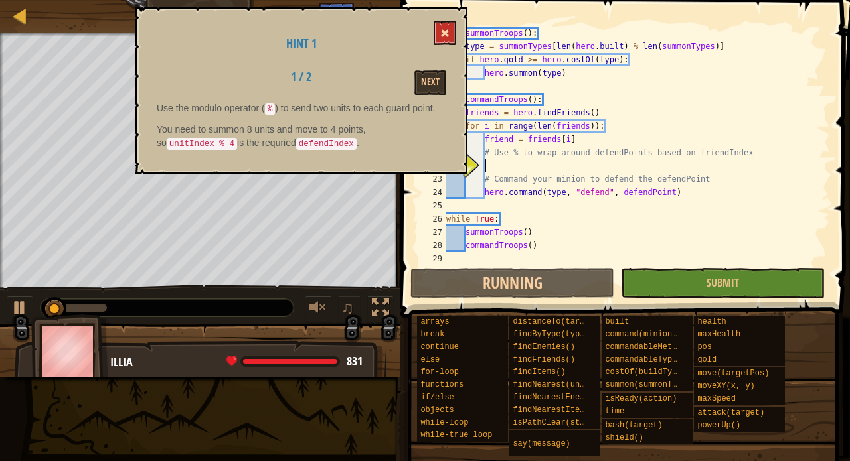
click at [443, 33] on span at bounding box center [444, 33] width 9 height 9
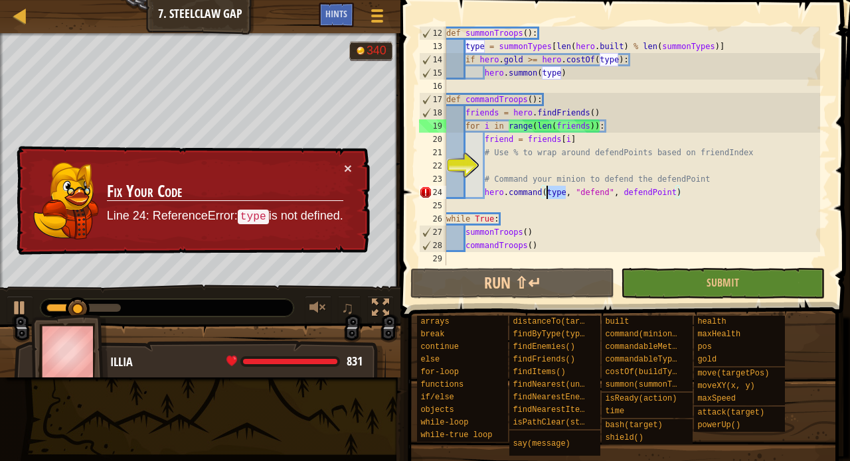
drag, startPoint x: 565, startPoint y: 191, endPoint x: 548, endPoint y: 191, distance: 17.3
click at [548, 191] on div "def summonTroops ( ) : type = summonTypes [ len ( hero . built ) % len ( summon…" at bounding box center [631, 160] width 376 height 266
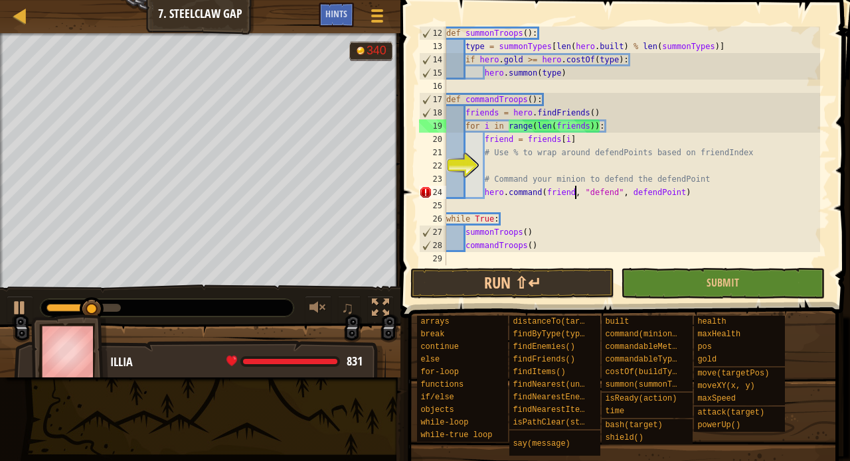
scroll to position [6, 11]
click at [517, 281] on button "Run ⇧↵" at bounding box center [512, 283] width 204 height 31
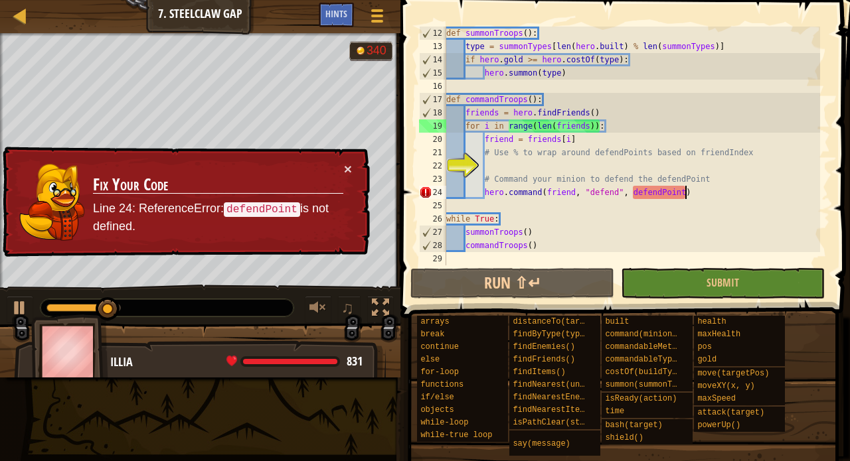
click at [683, 191] on div "def summonTroops ( ) : type = summonTypes [ len ( hero . built ) % len ( summon…" at bounding box center [631, 160] width 376 height 266
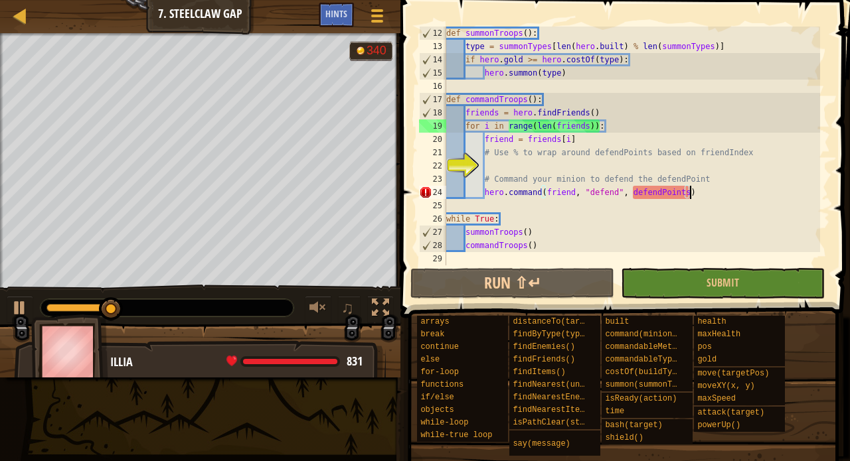
scroll to position [6, 20]
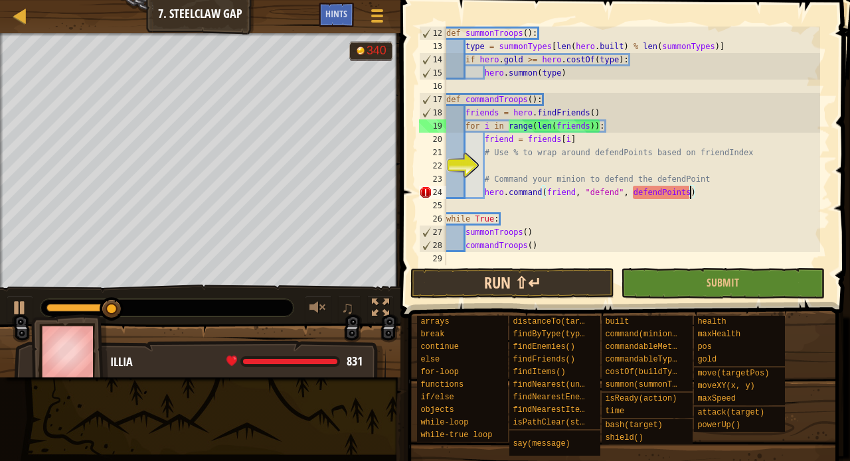
type textarea "hero.command(friend, "defend", defendPoints)"
click at [549, 275] on button "Run ⇧↵" at bounding box center [512, 283] width 204 height 31
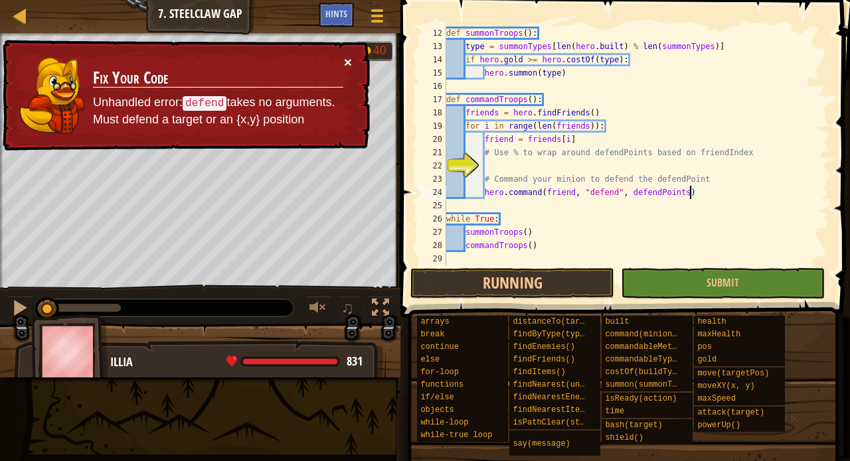
click at [345, 56] on button "×" at bounding box center [348, 62] width 8 height 14
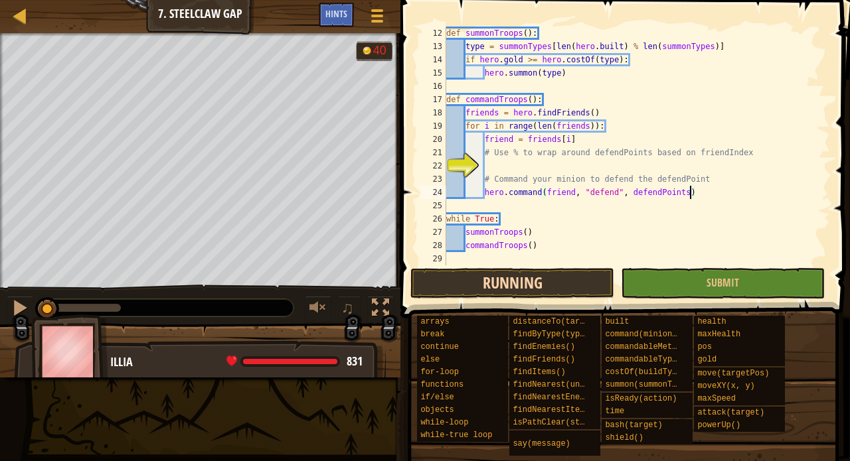
click at [546, 280] on button "Running" at bounding box center [512, 283] width 204 height 31
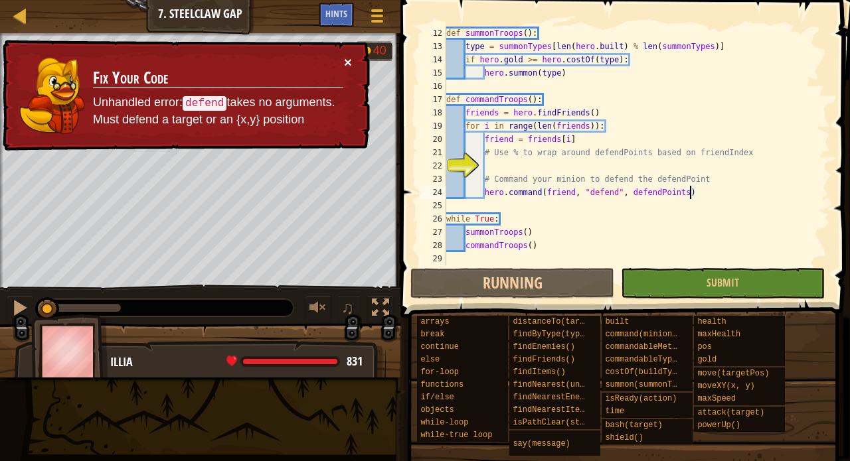
click at [347, 60] on button "×" at bounding box center [348, 62] width 8 height 14
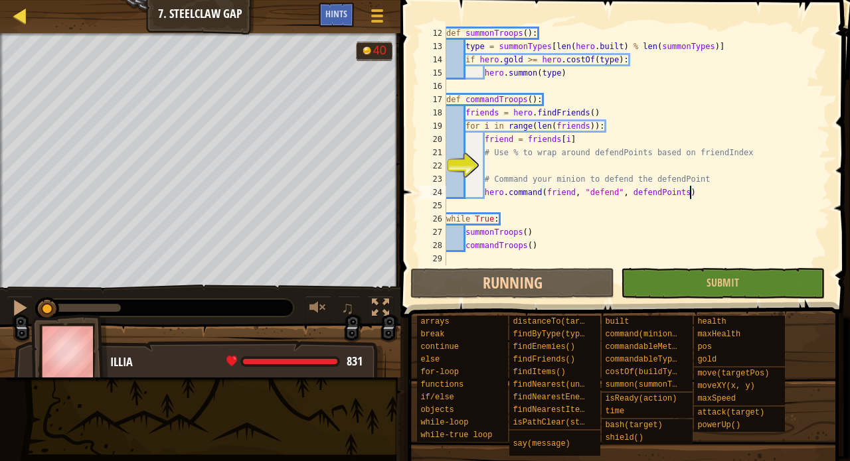
click at [21, 21] on div at bounding box center [20, 15] width 17 height 17
